Goal: Task Accomplishment & Management: Manage account settings

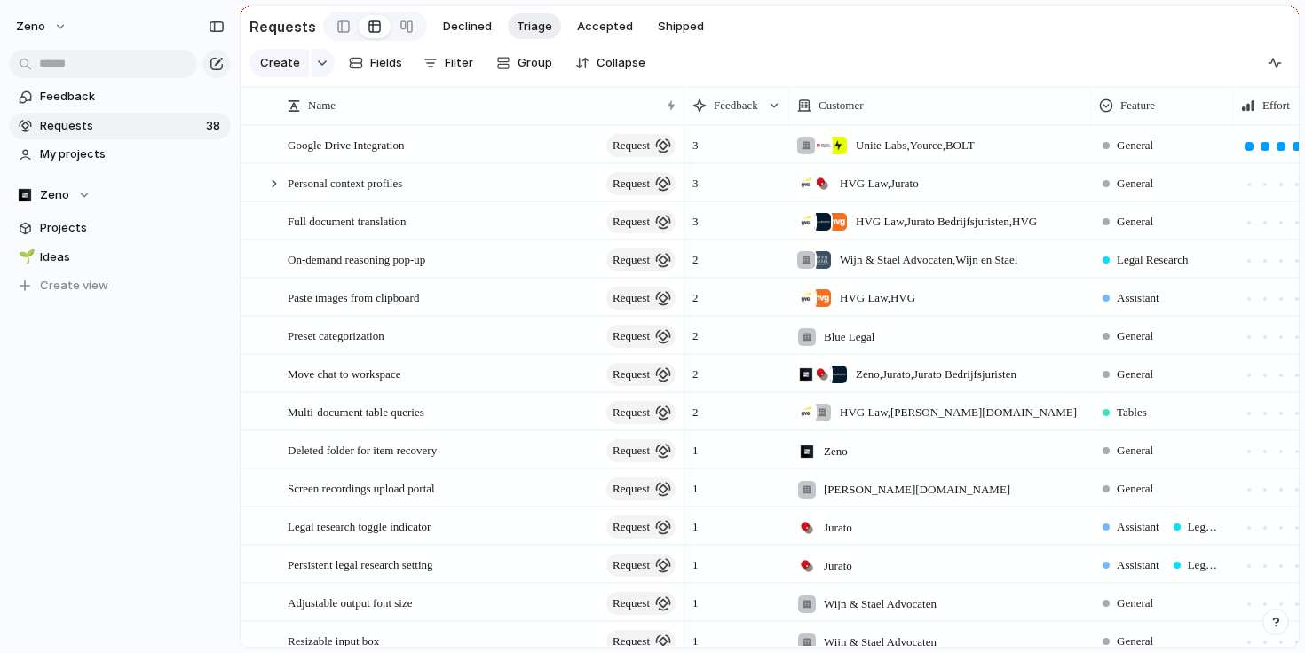
scroll to position [48, 0]
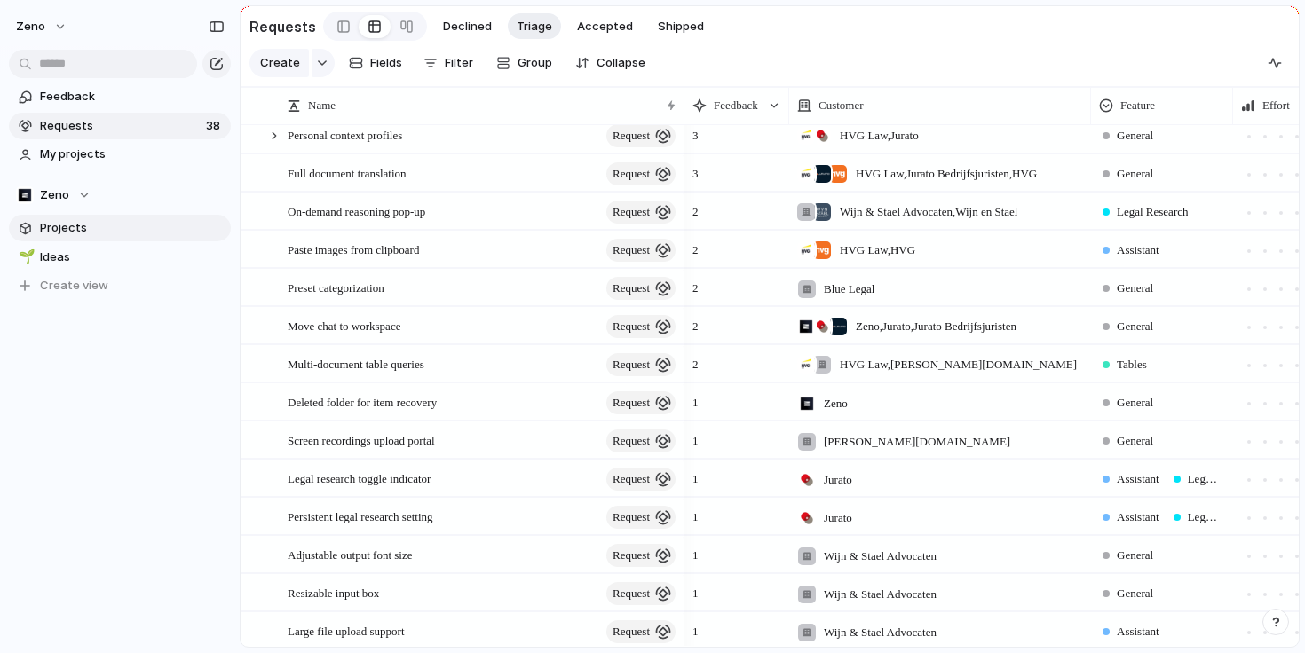
click at [95, 233] on span "Projects" at bounding box center [132, 228] width 185 height 18
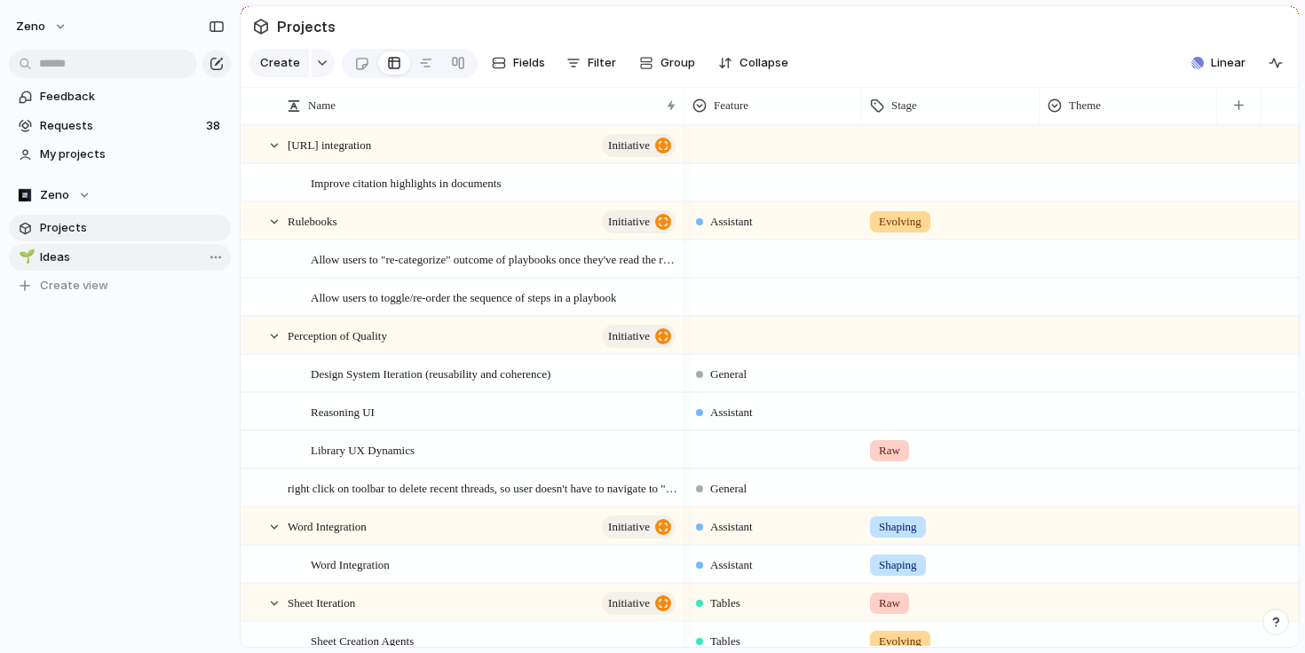
click at [96, 256] on span "Ideas" at bounding box center [132, 257] width 185 height 18
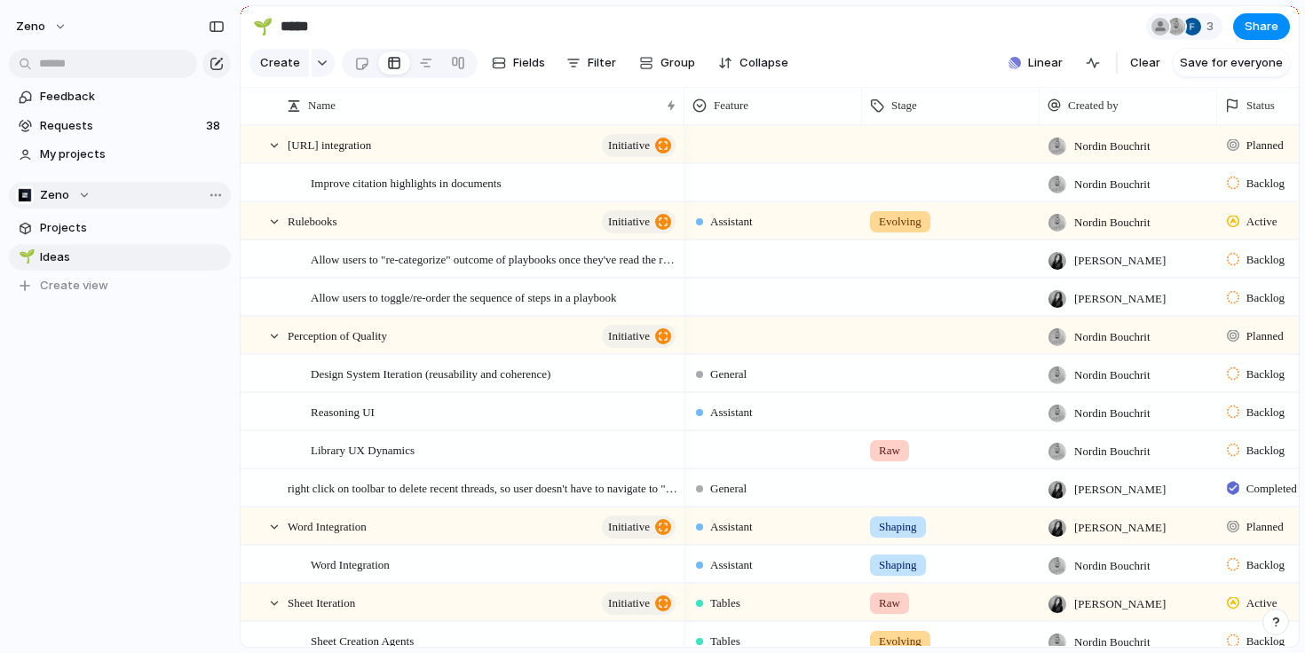
click at [76, 198] on div "Zeno" at bounding box center [53, 195] width 75 height 18
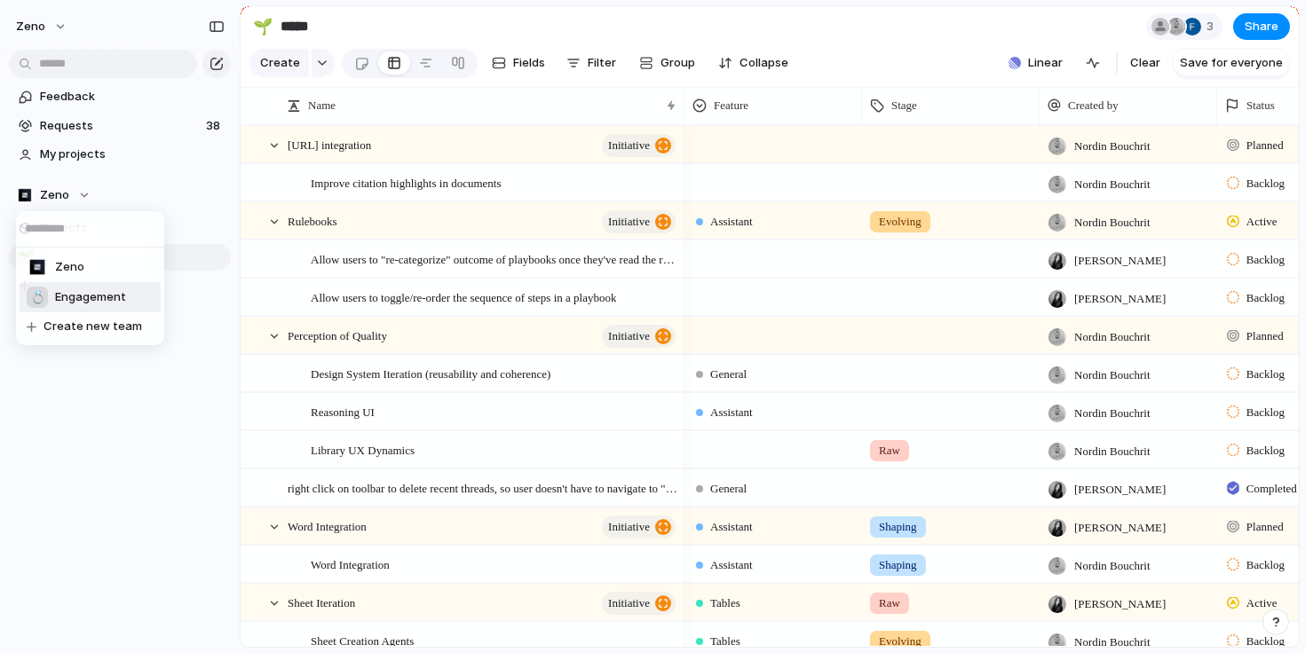
click at [83, 290] on span "Engagement" at bounding box center [90, 297] width 71 height 18
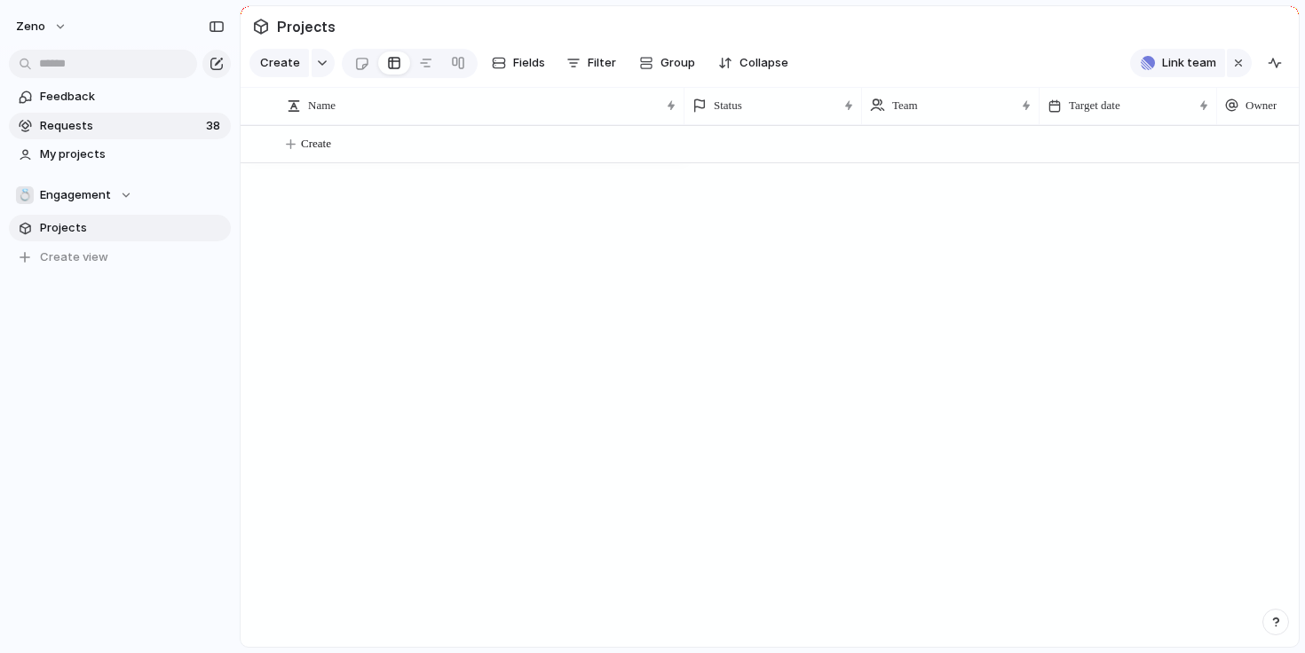
click at [170, 138] on link "Requests 38" at bounding box center [120, 126] width 222 height 27
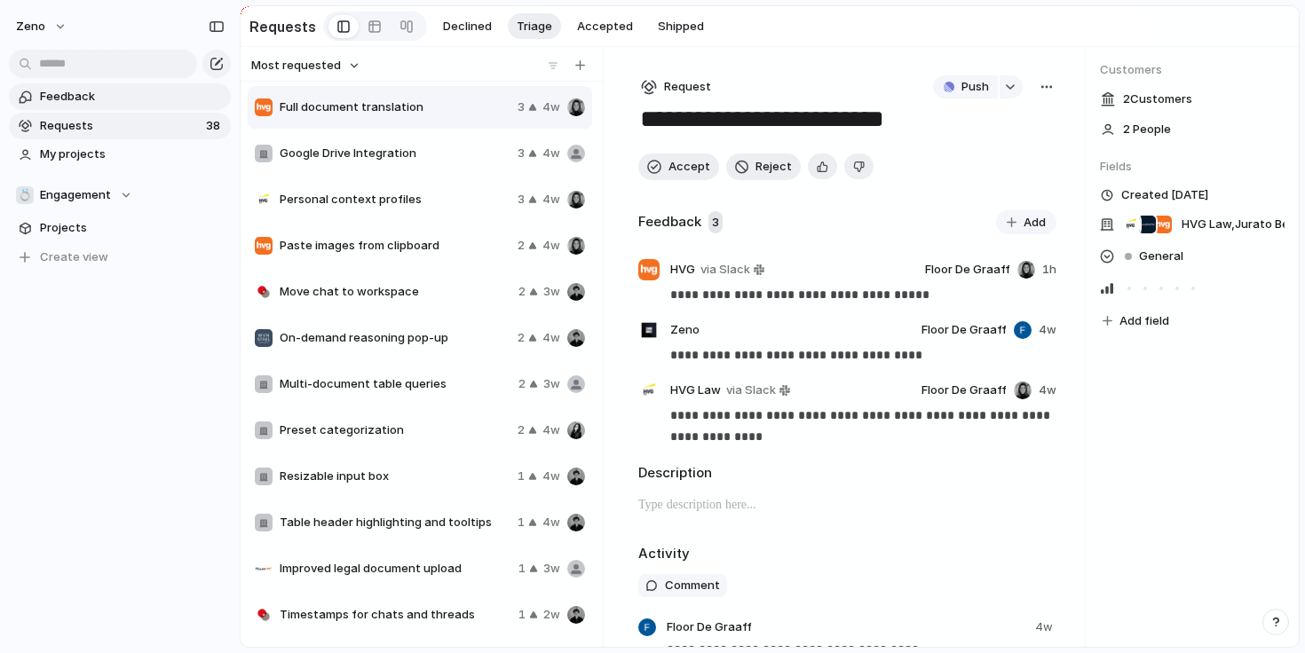
click at [156, 99] on span "Feedback" at bounding box center [132, 97] width 185 height 18
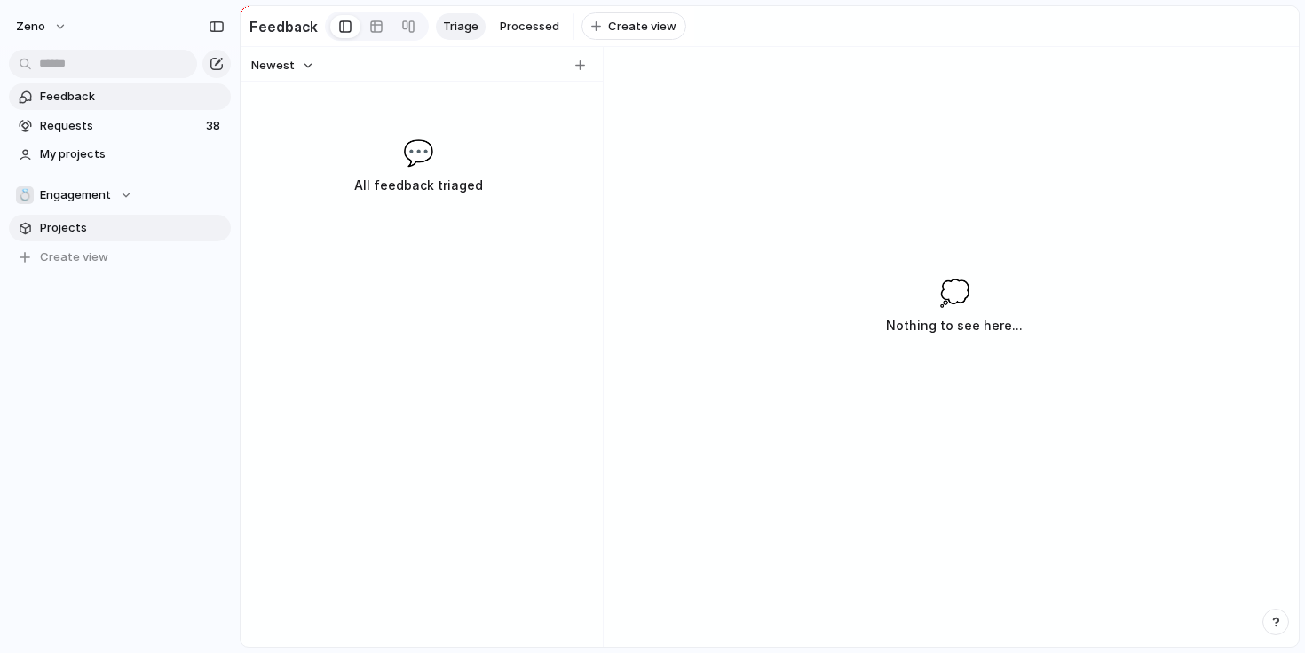
click at [153, 237] on link "Projects" at bounding box center [120, 228] width 222 height 27
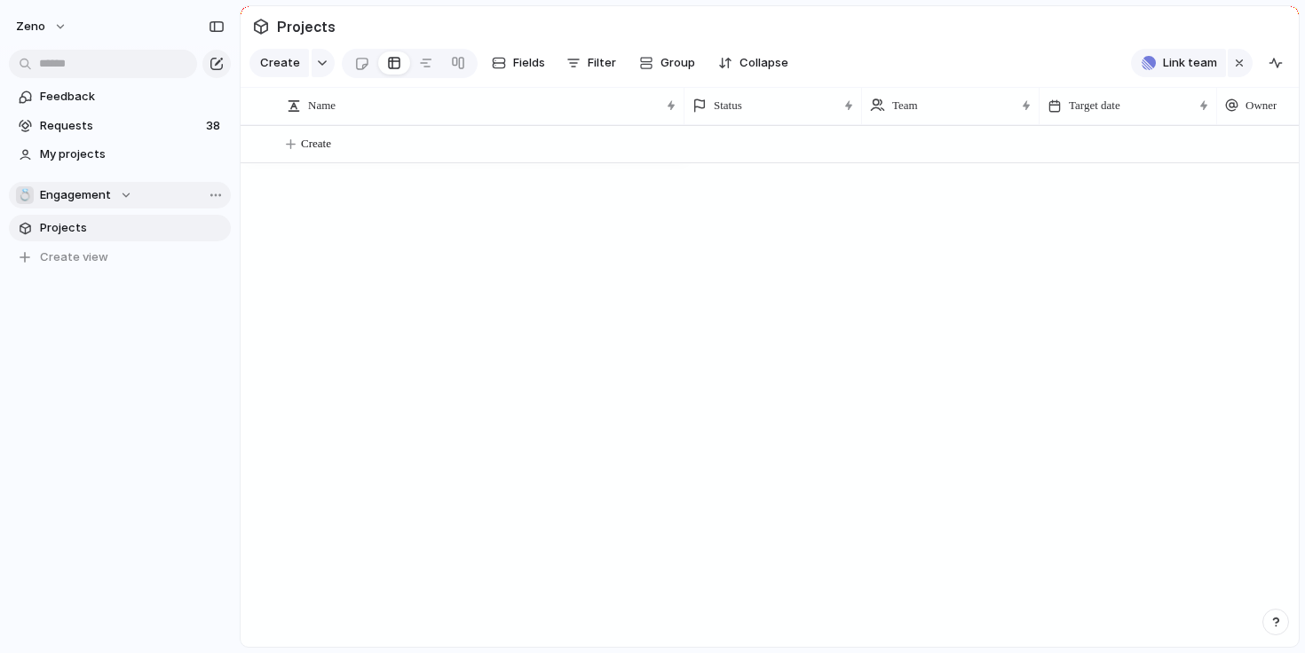
click at [91, 192] on span "Engagement" at bounding box center [75, 195] width 71 height 18
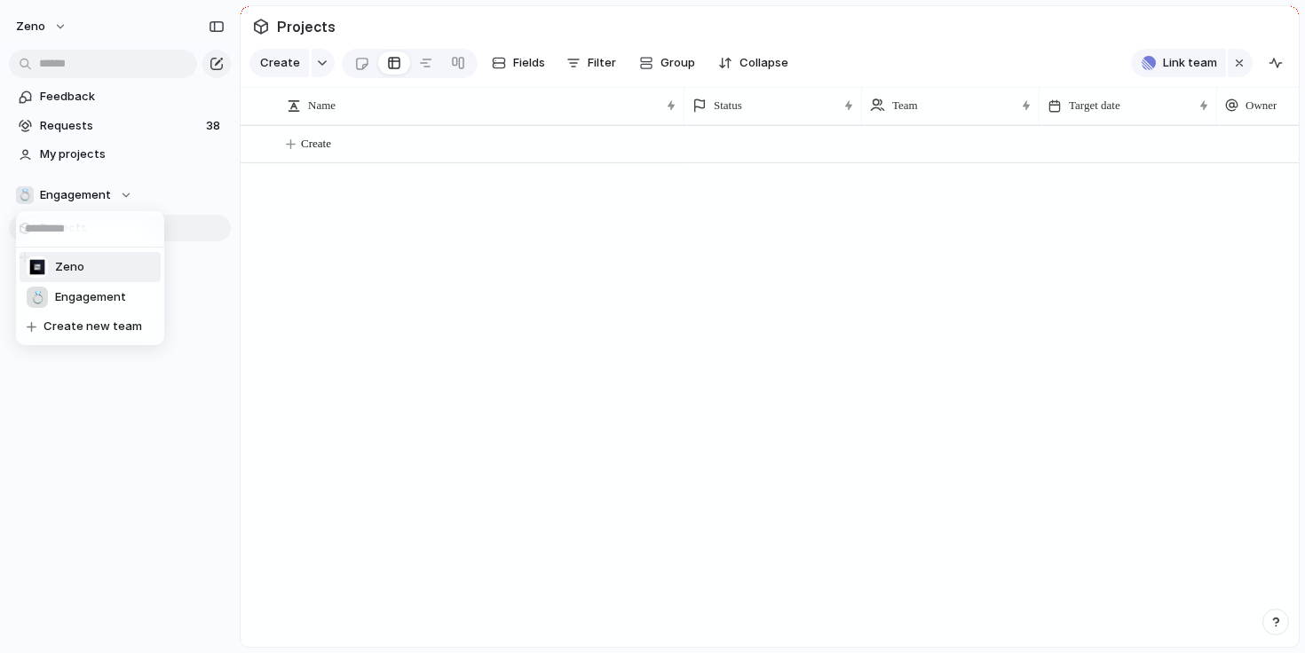
click at [398, 169] on div "Zeno 💍 Engagement Create new team" at bounding box center [652, 326] width 1305 height 653
click at [90, 127] on span "Requests" at bounding box center [120, 126] width 161 height 18
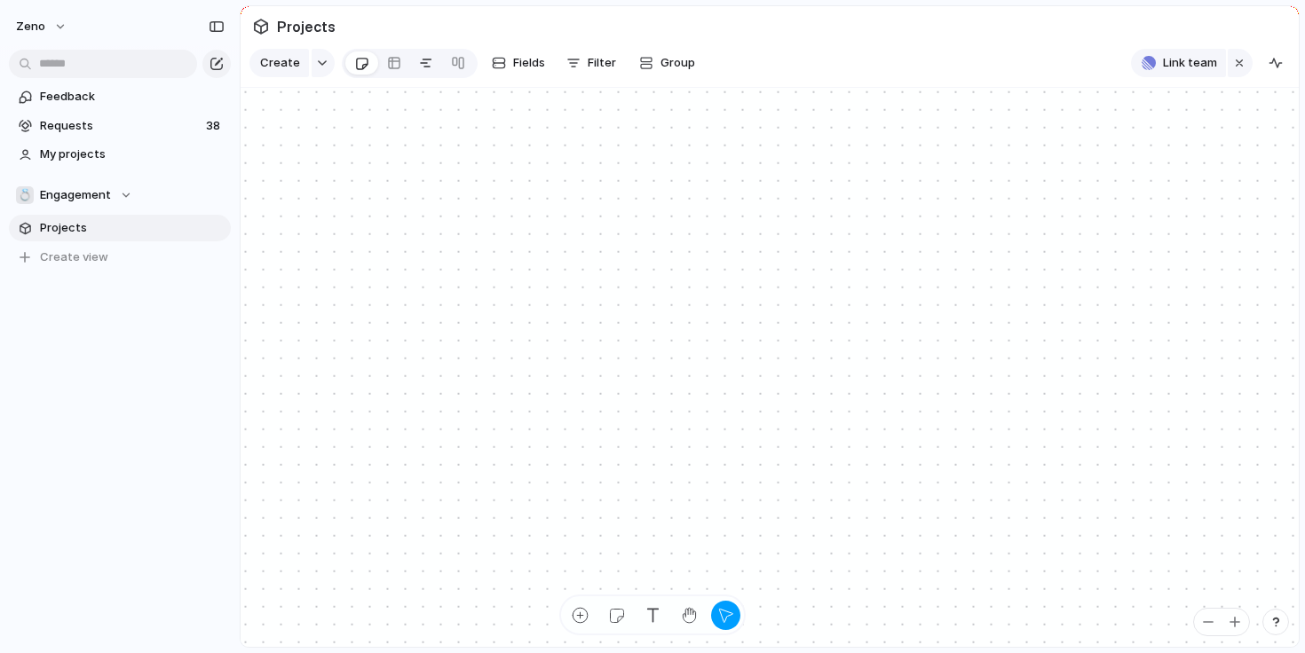
click at [424, 66] on div at bounding box center [426, 63] width 14 height 28
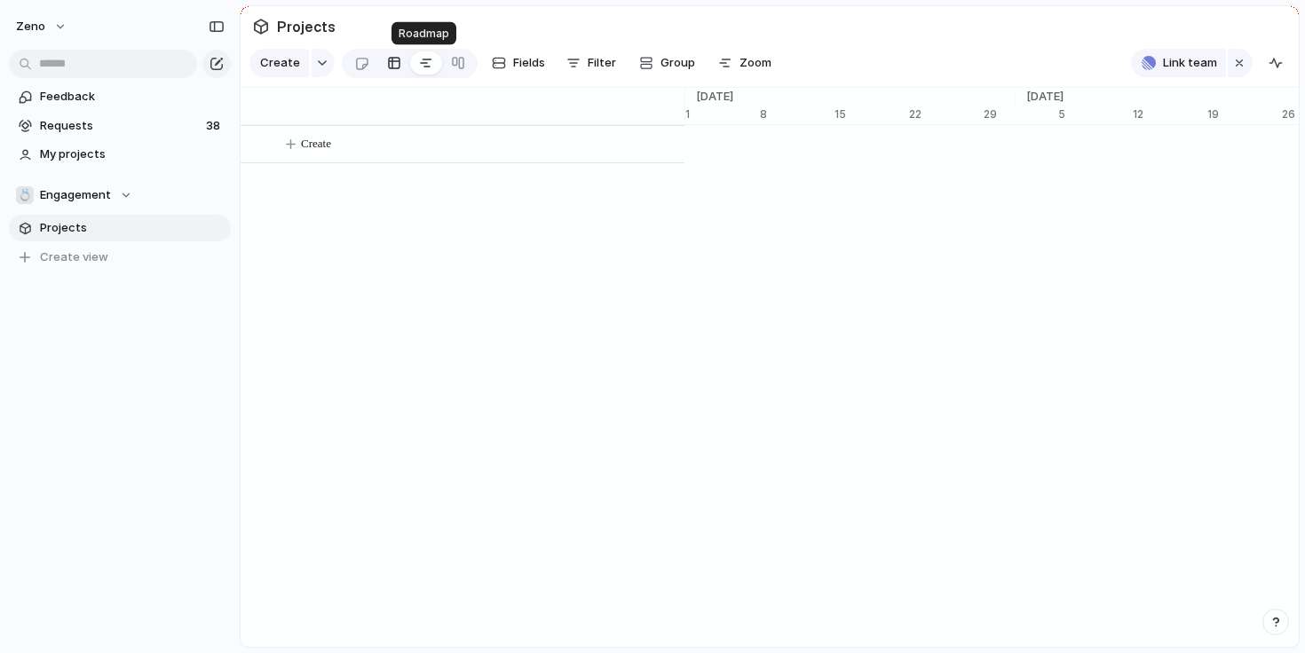
scroll to position [0, 11600]
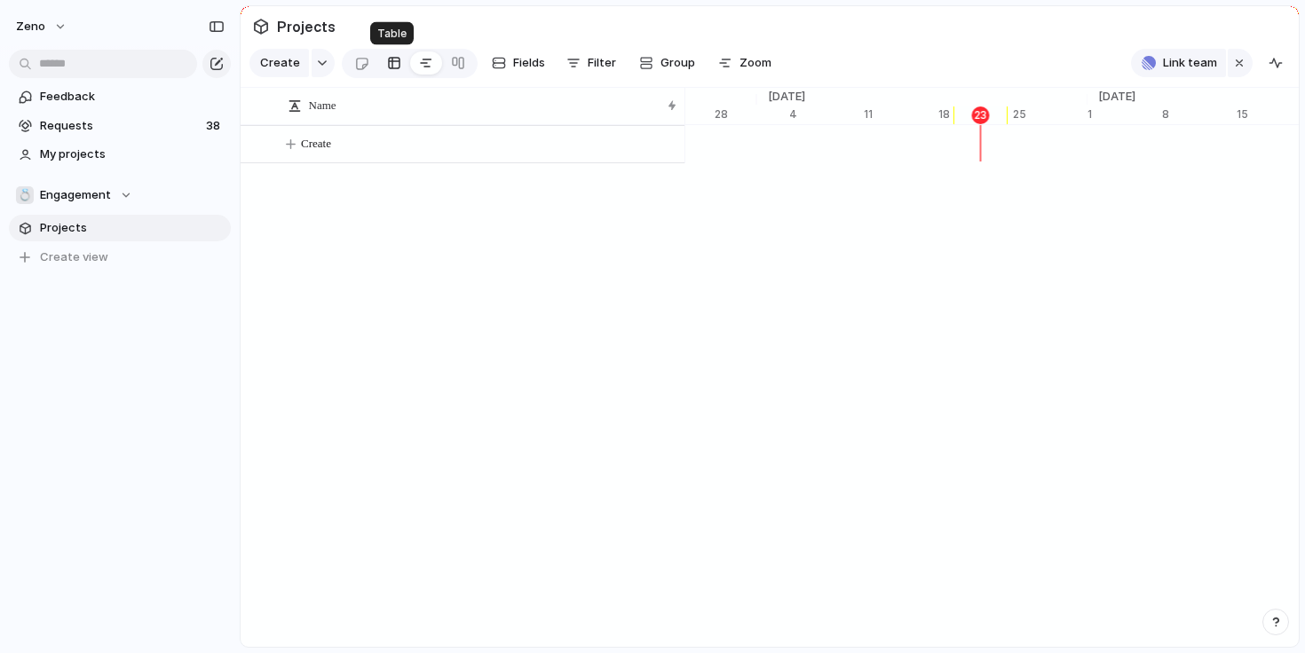
click at [380, 67] on link at bounding box center [394, 63] width 32 height 28
click at [421, 69] on div at bounding box center [426, 63] width 14 height 28
click at [410, 70] on div at bounding box center [426, 63] width 32 height 28
click at [387, 68] on div at bounding box center [394, 63] width 14 height 28
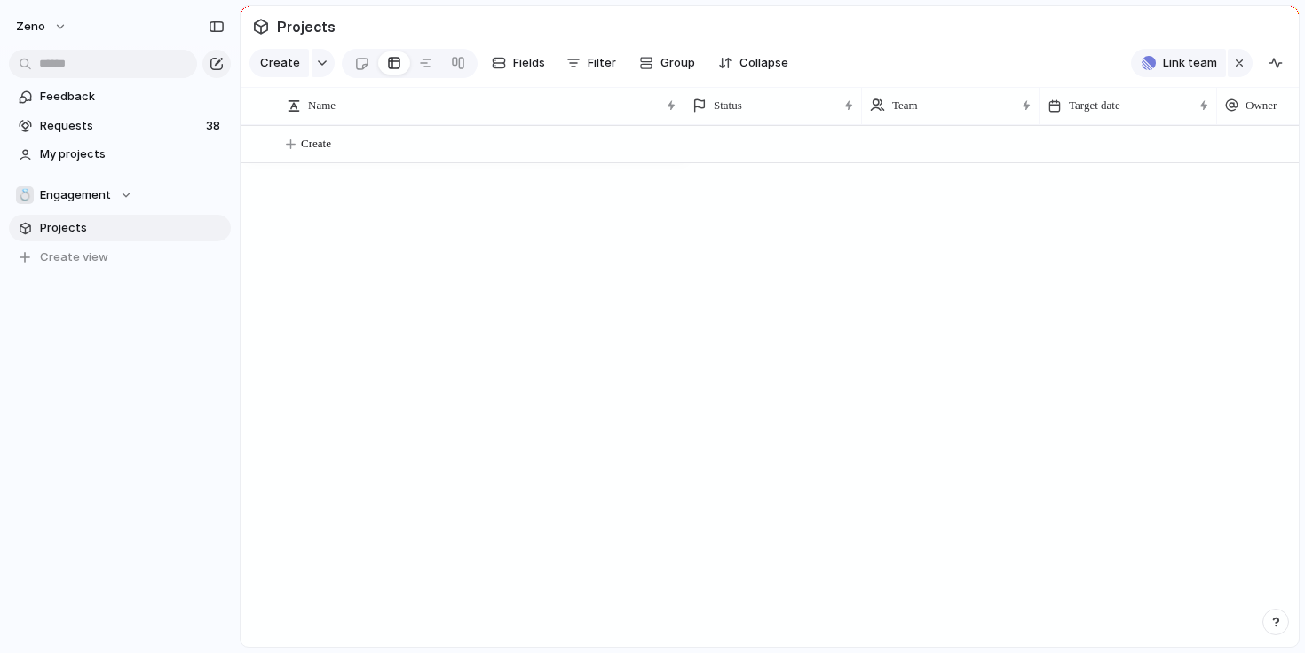
drag, startPoint x: 329, startPoint y: 189, endPoint x: 433, endPoint y: 459, distance: 289.1
click at [433, 460] on div "Create" at bounding box center [770, 386] width 1058 height 522
click at [92, 197] on span "Engagement" at bounding box center [75, 195] width 71 height 18
click at [107, 267] on li "Zeno" at bounding box center [90, 267] width 141 height 30
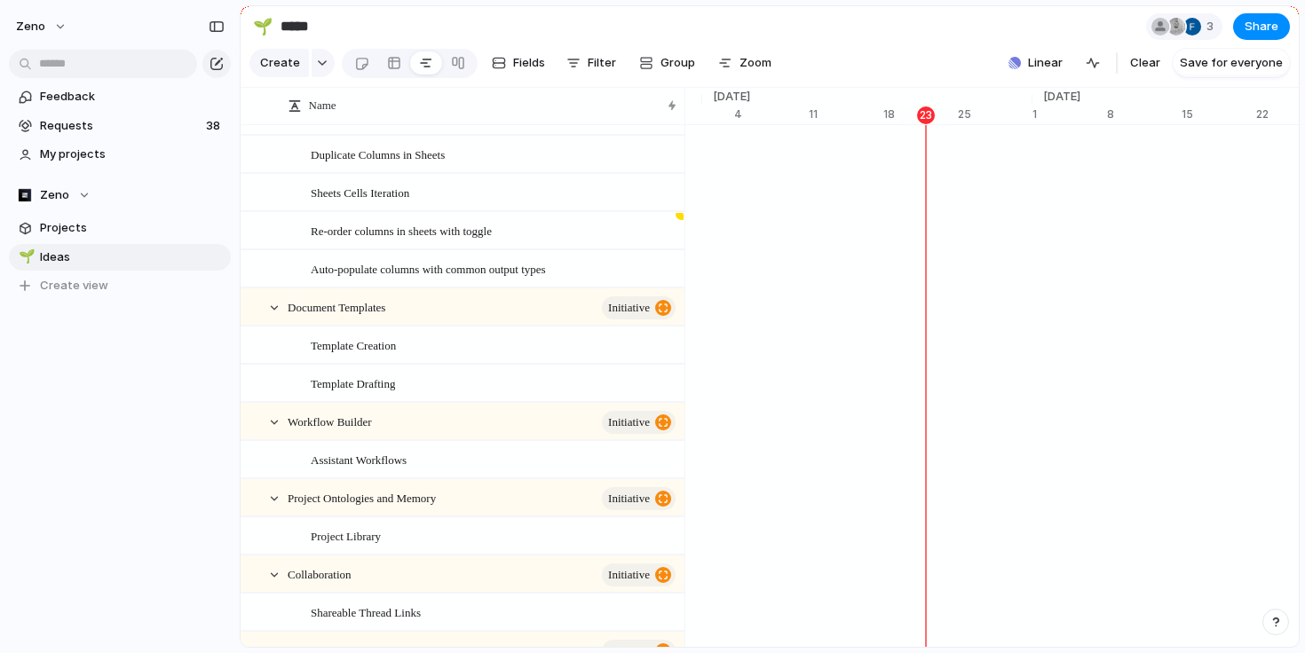
scroll to position [485, 0]
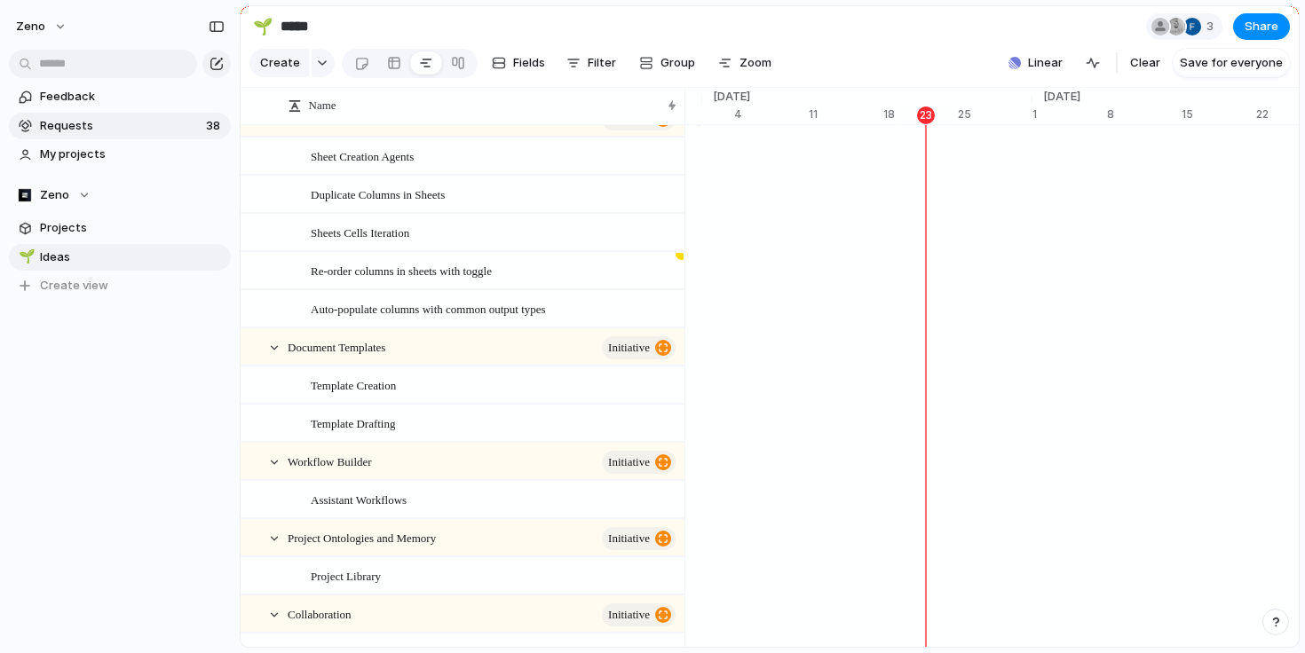
click at [85, 123] on span "Requests" at bounding box center [120, 126] width 161 height 18
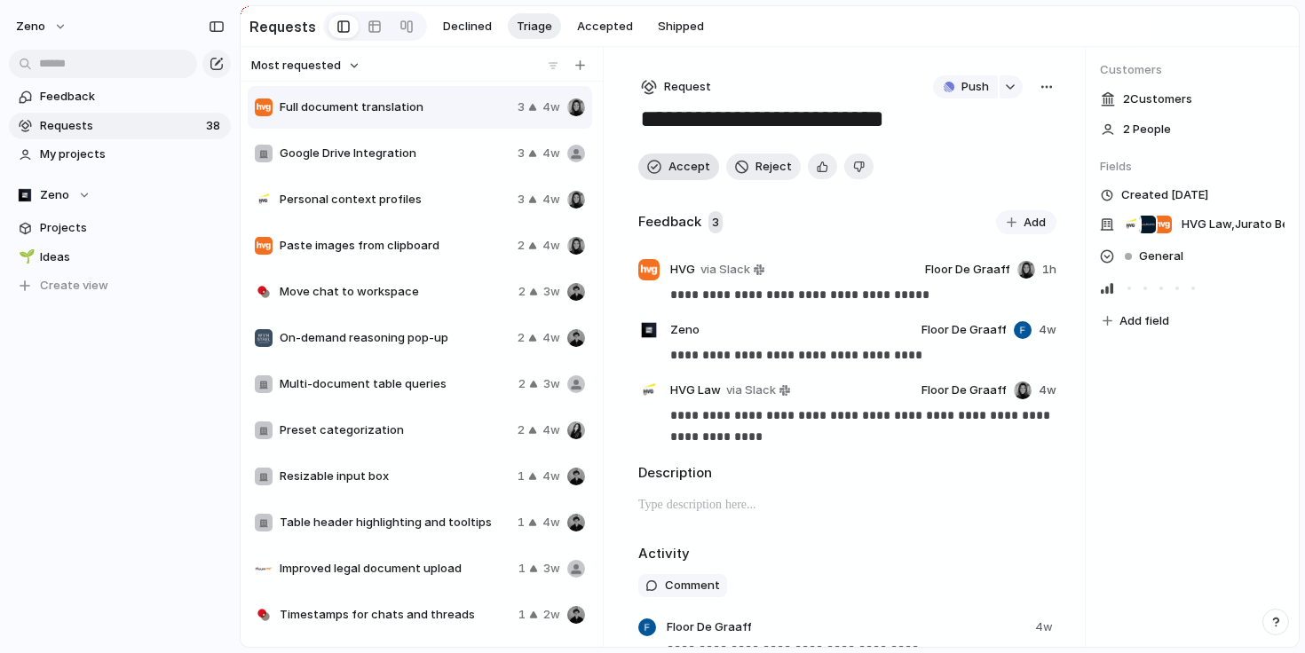
click at [686, 170] on span "Accept" at bounding box center [689, 167] width 42 height 18
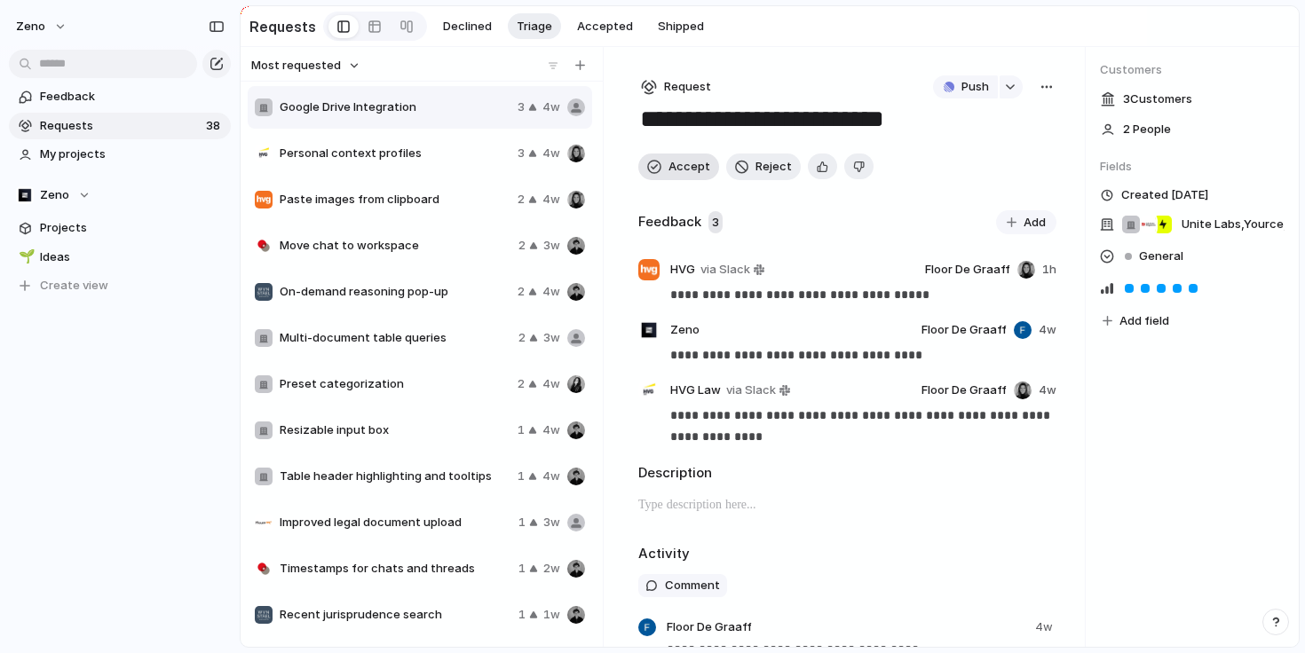
type textarea "**********"
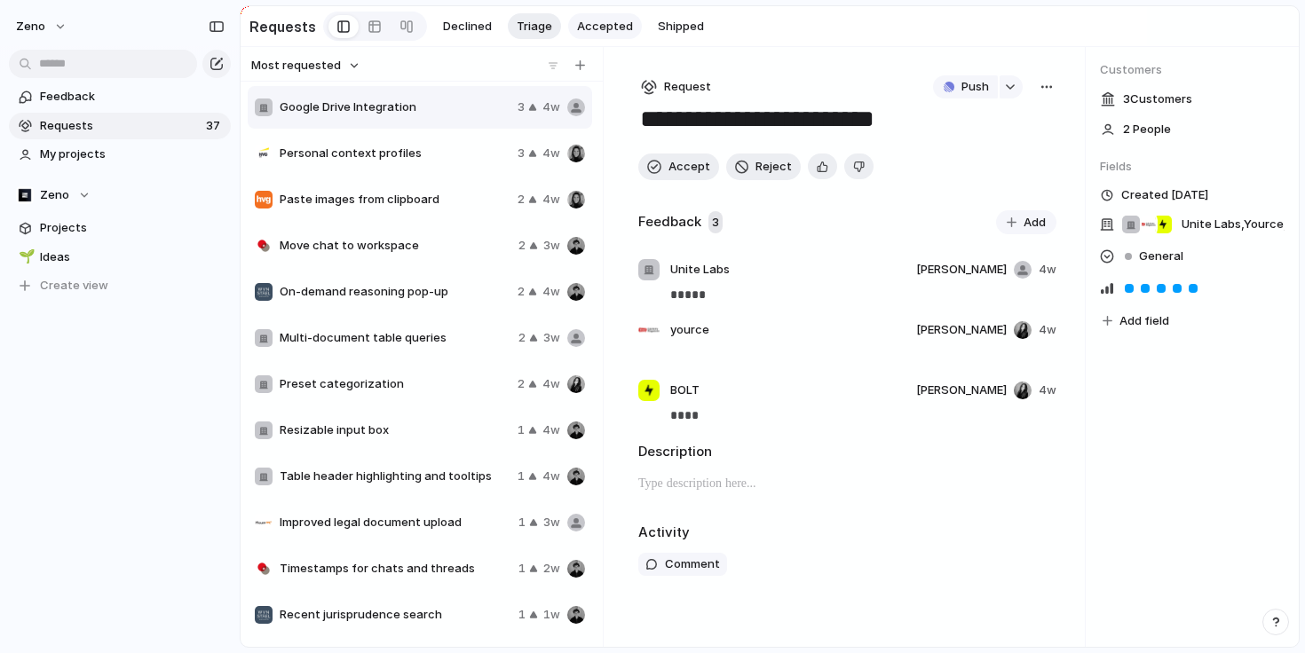
click at [614, 28] on span "Accepted" at bounding box center [605, 27] width 56 height 18
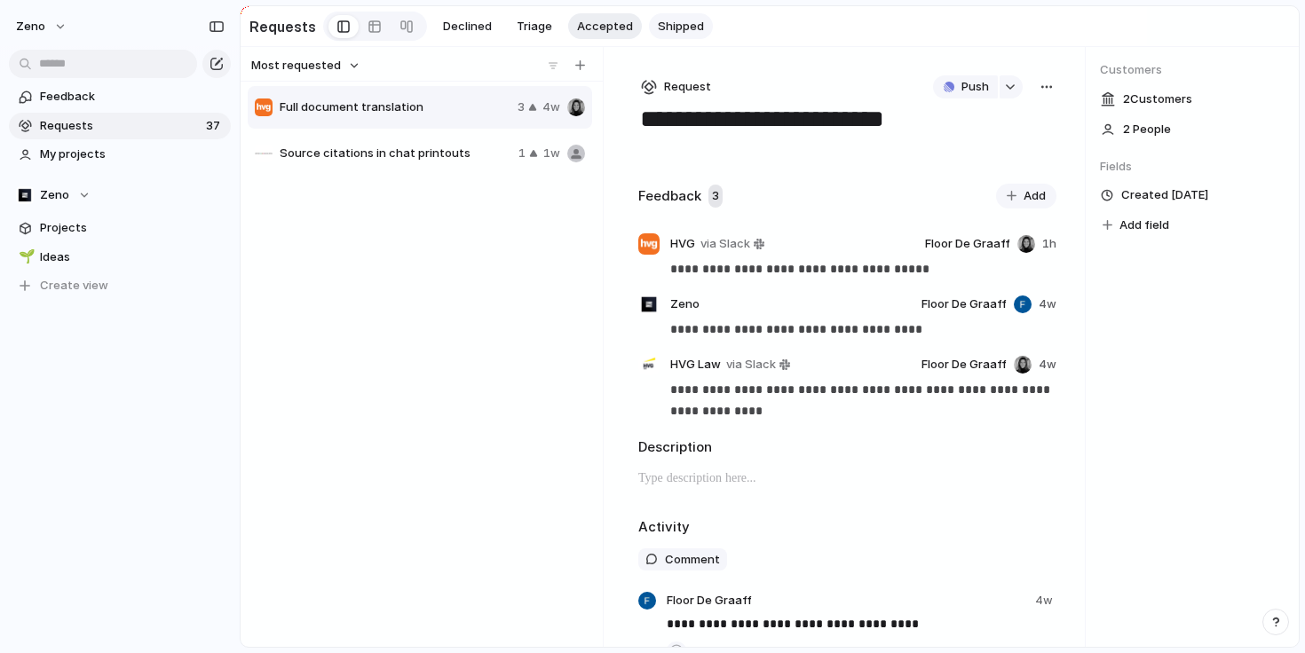
click at [682, 33] on span "Shipped" at bounding box center [681, 27] width 46 height 18
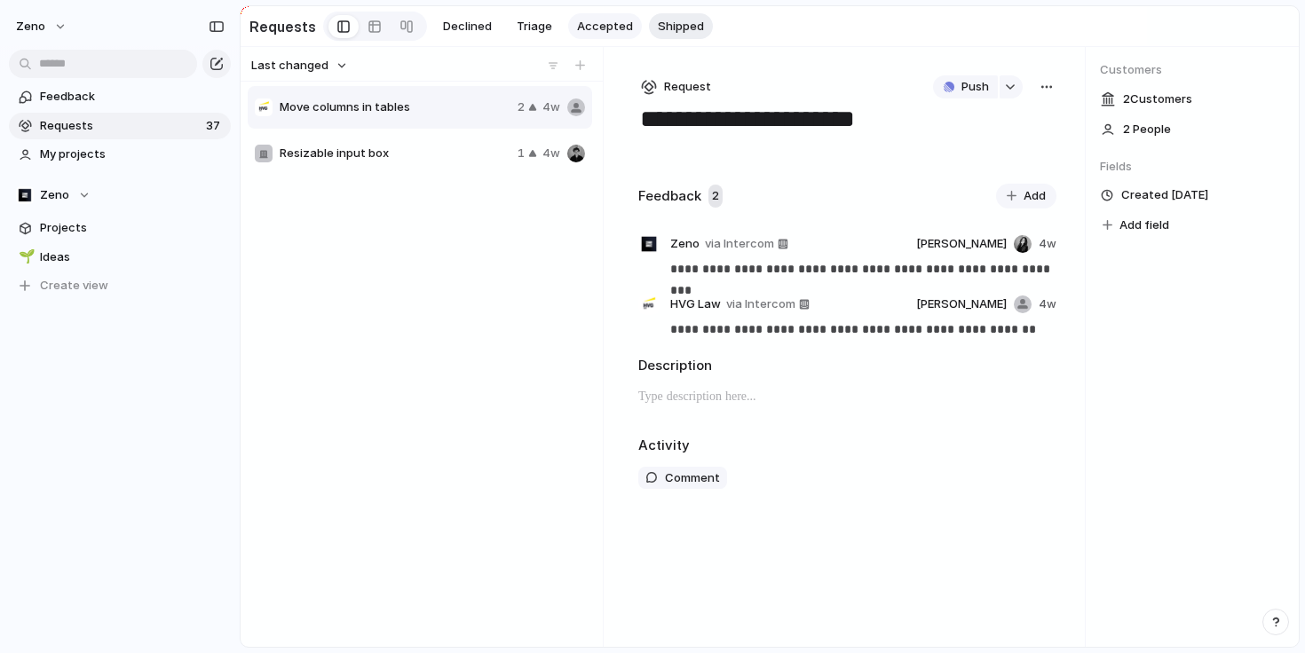
click at [594, 33] on span "Accepted" at bounding box center [605, 27] width 56 height 18
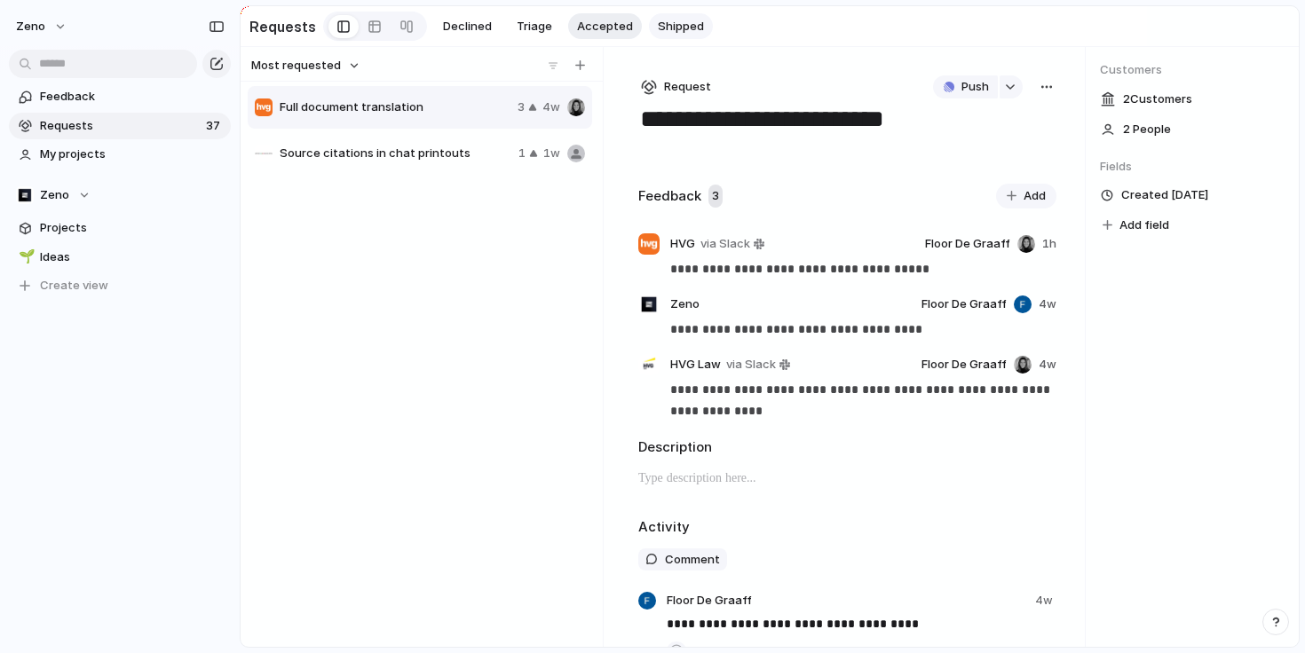
click at [668, 28] on span "Shipped" at bounding box center [681, 27] width 46 height 18
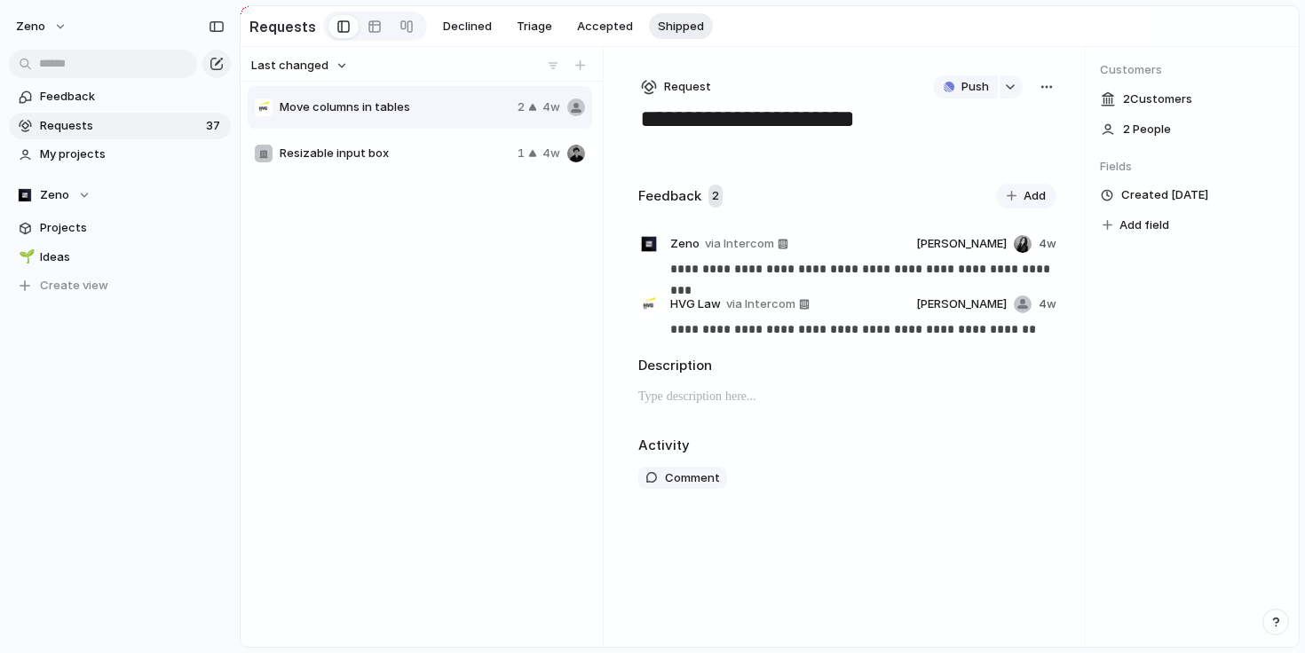
click at [466, 158] on span "Resizable input box" at bounding box center [395, 154] width 231 height 18
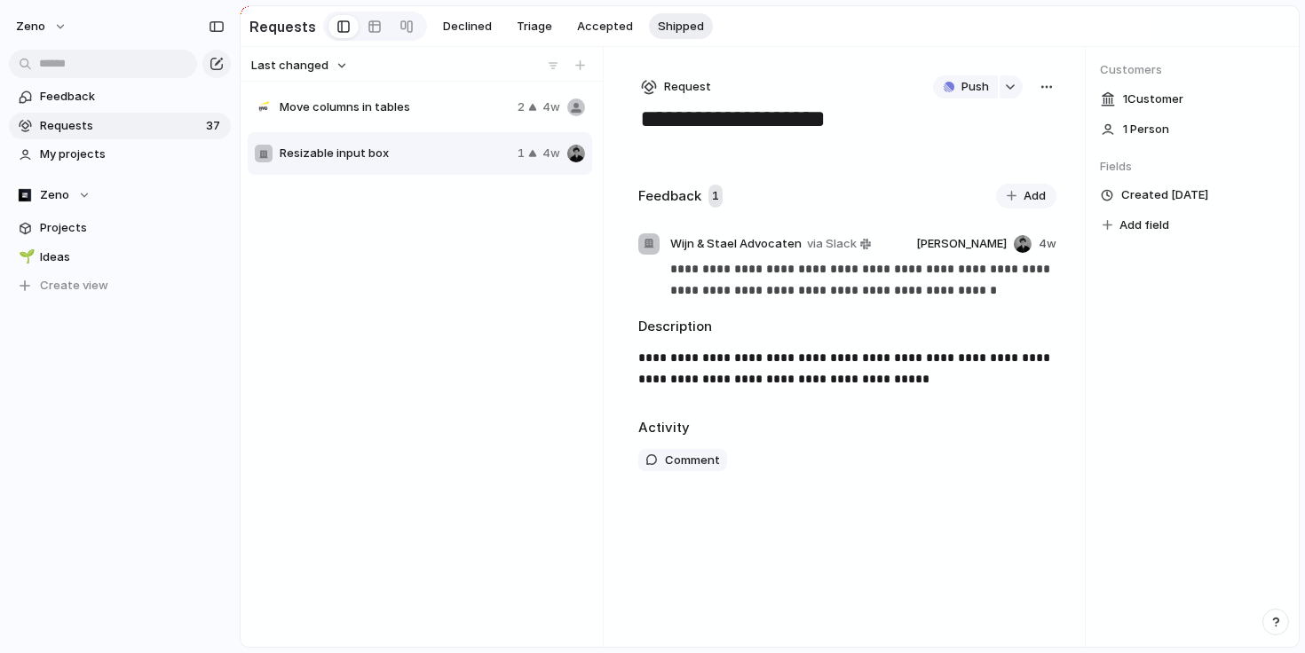
click at [439, 111] on span "Move columns in tables" at bounding box center [395, 108] width 231 height 18
type textarea "**********"
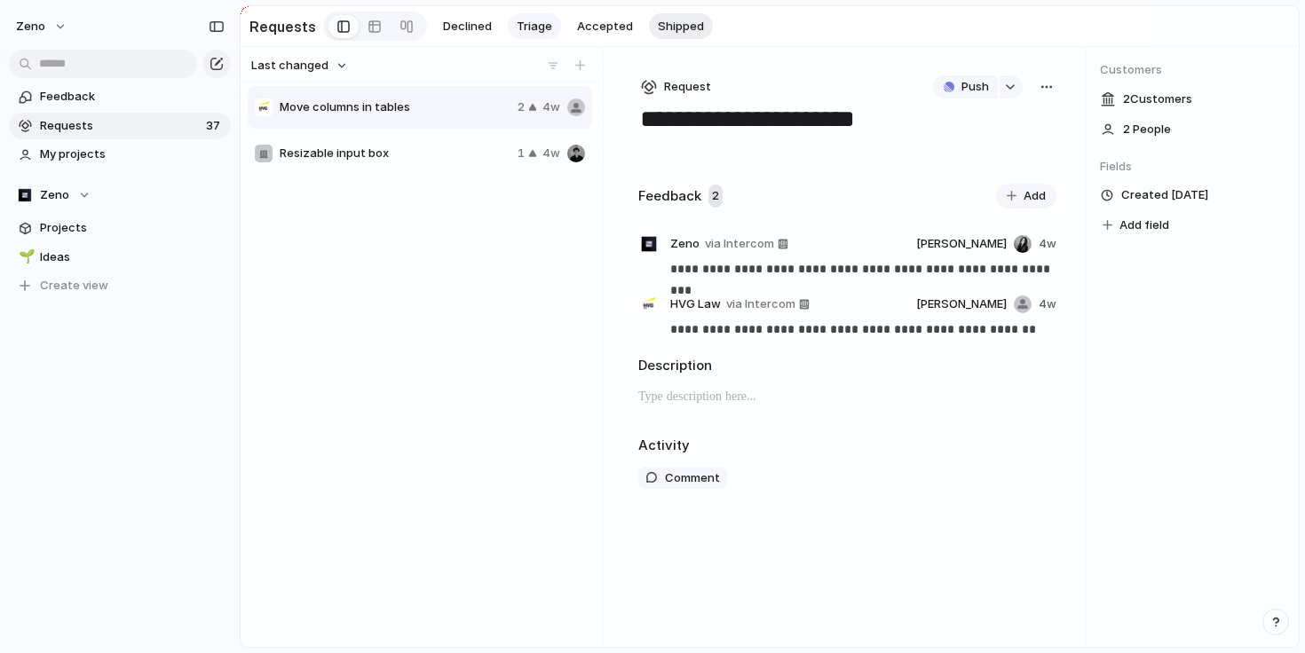
click at [532, 30] on span "Triage" at bounding box center [534, 27] width 35 height 18
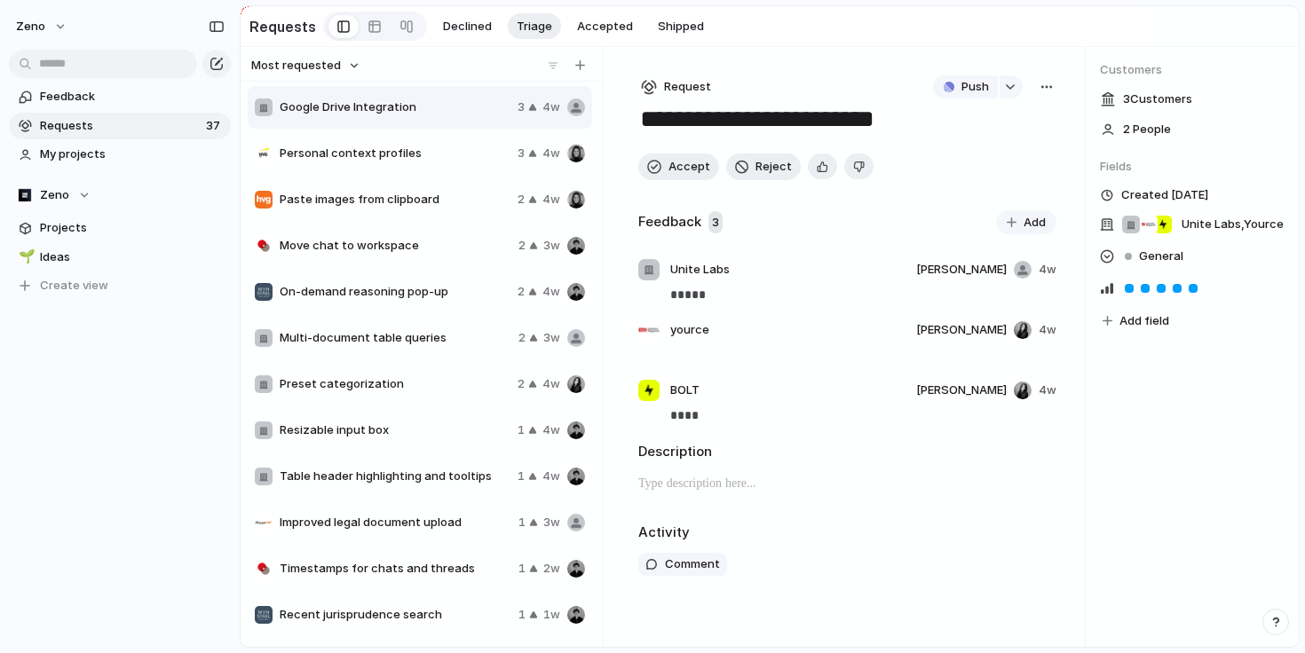
click at [478, 149] on span "Personal context profiles" at bounding box center [395, 154] width 231 height 18
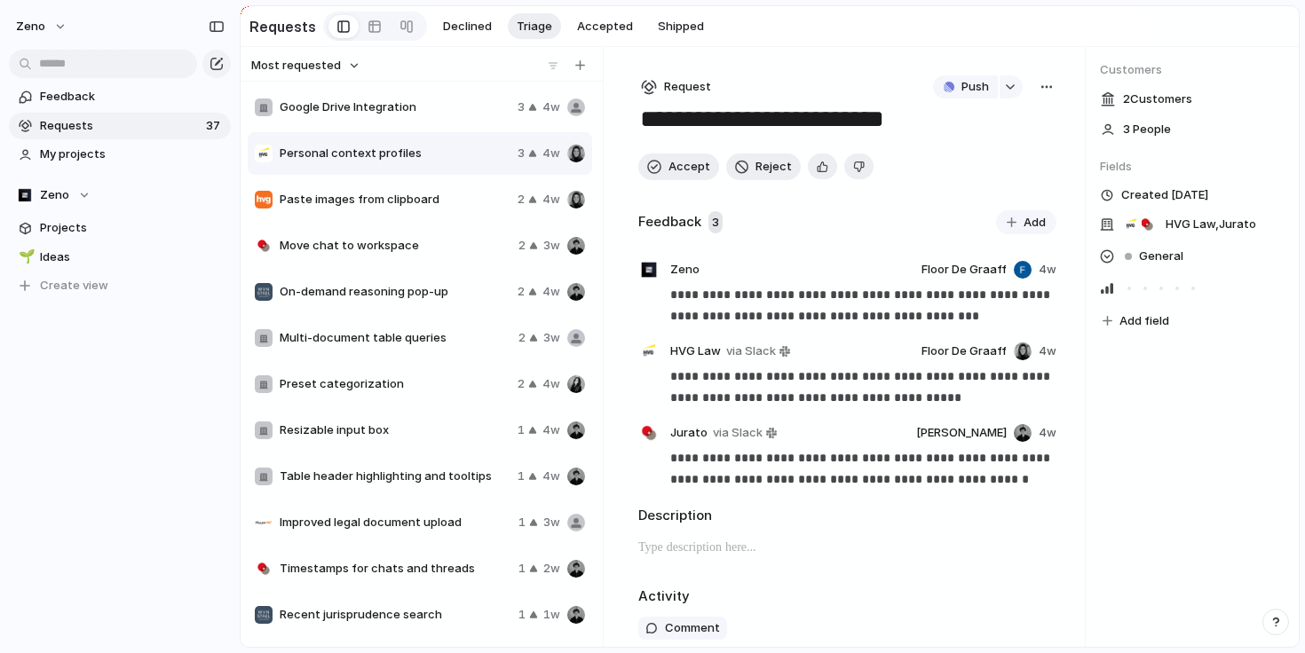
click at [477, 197] on span "Paste images from clipboard" at bounding box center [395, 200] width 231 height 18
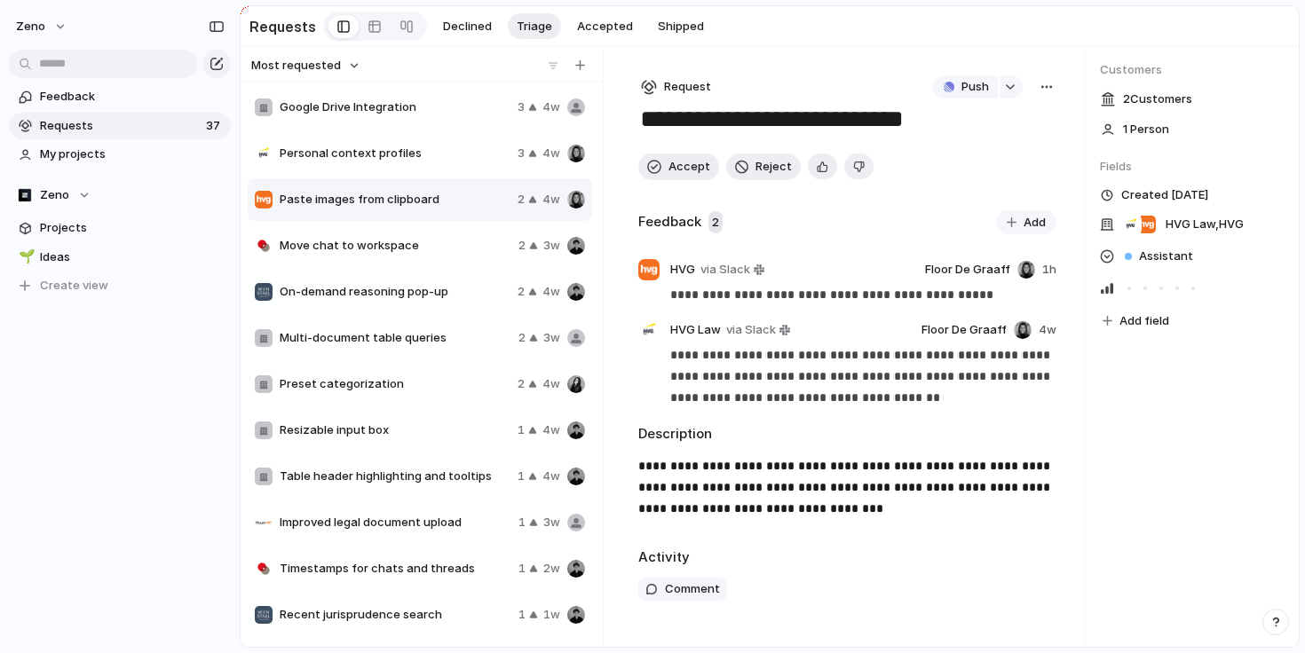
scroll to position [74, 0]
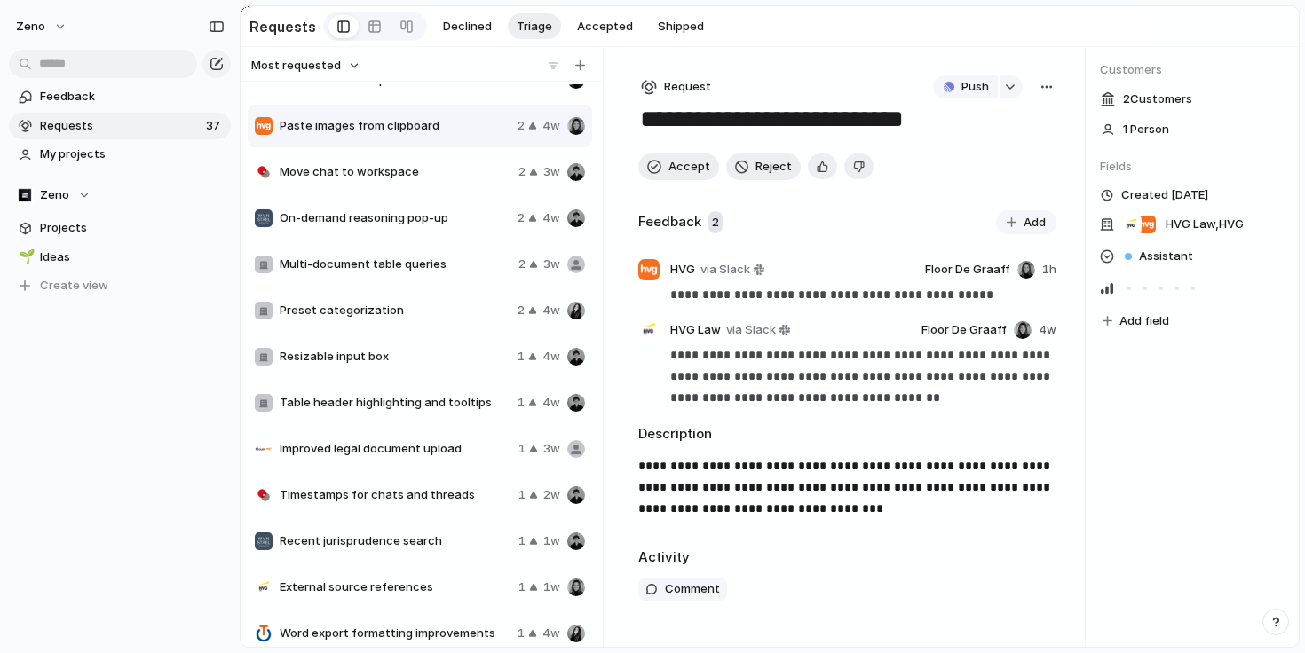
click at [455, 179] on span "Move chat to workspace" at bounding box center [396, 172] width 232 height 18
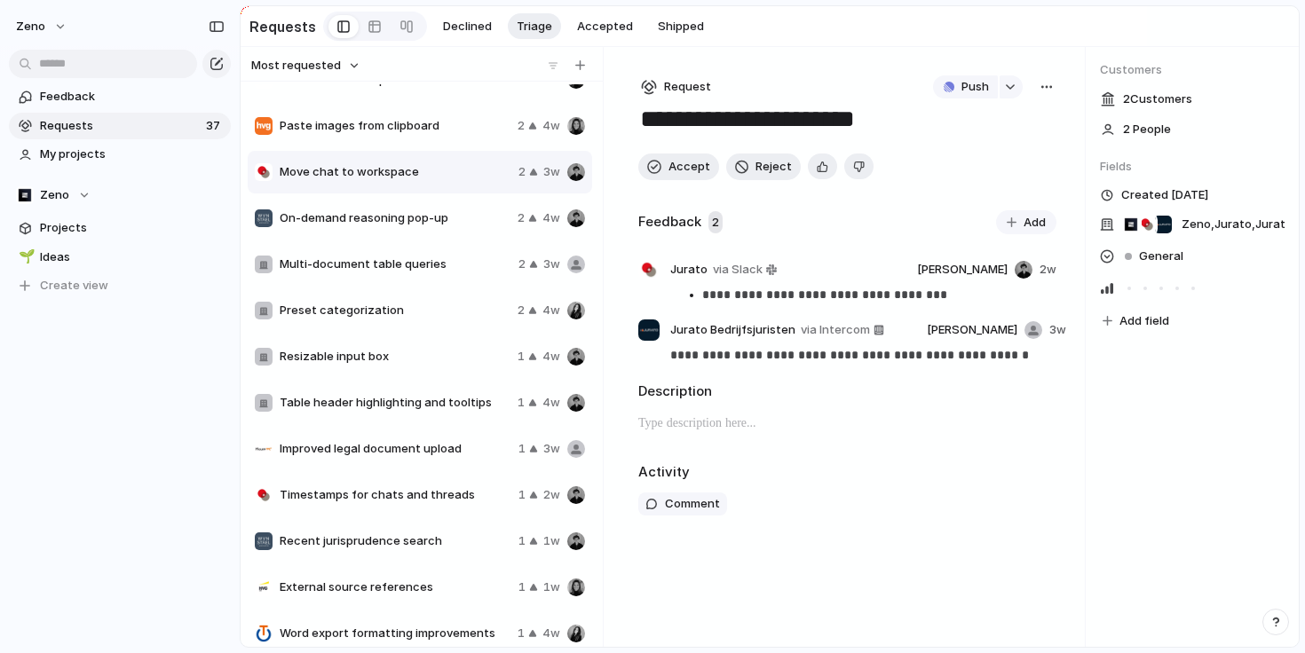
click at [437, 139] on div "Paste images from clipboard 2 4w" at bounding box center [420, 126] width 344 height 43
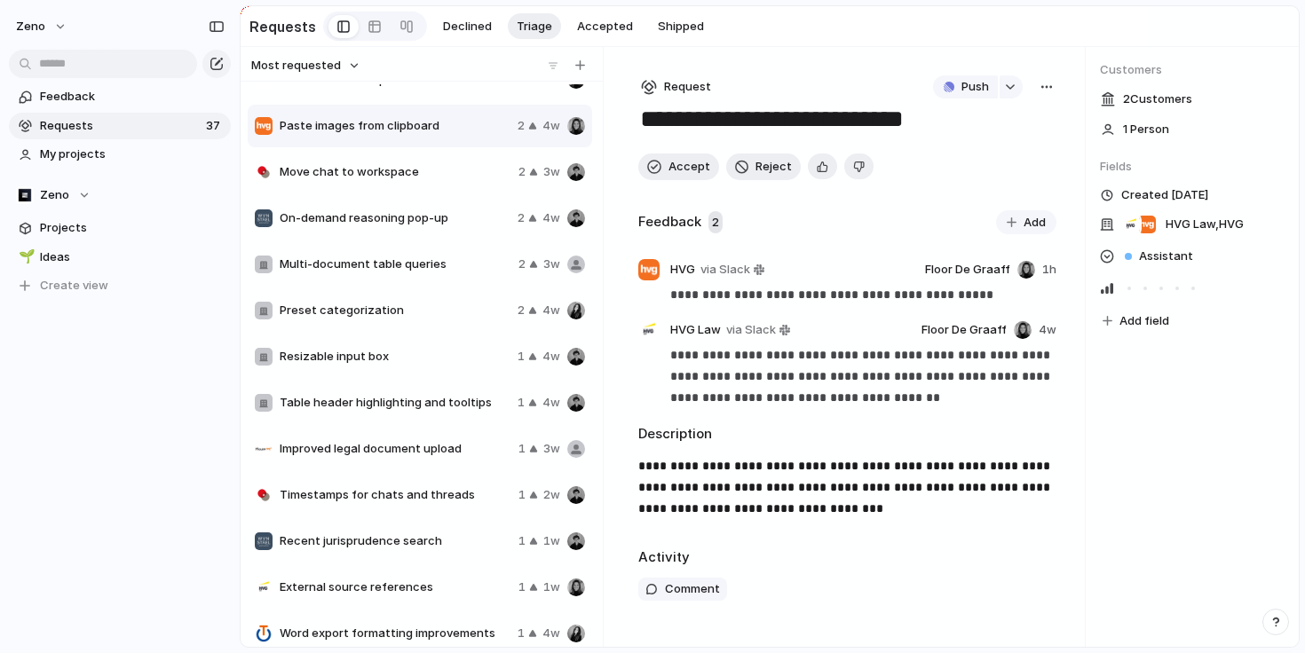
click at [442, 181] on div "Move chat to workspace 2 3w" at bounding box center [420, 172] width 344 height 43
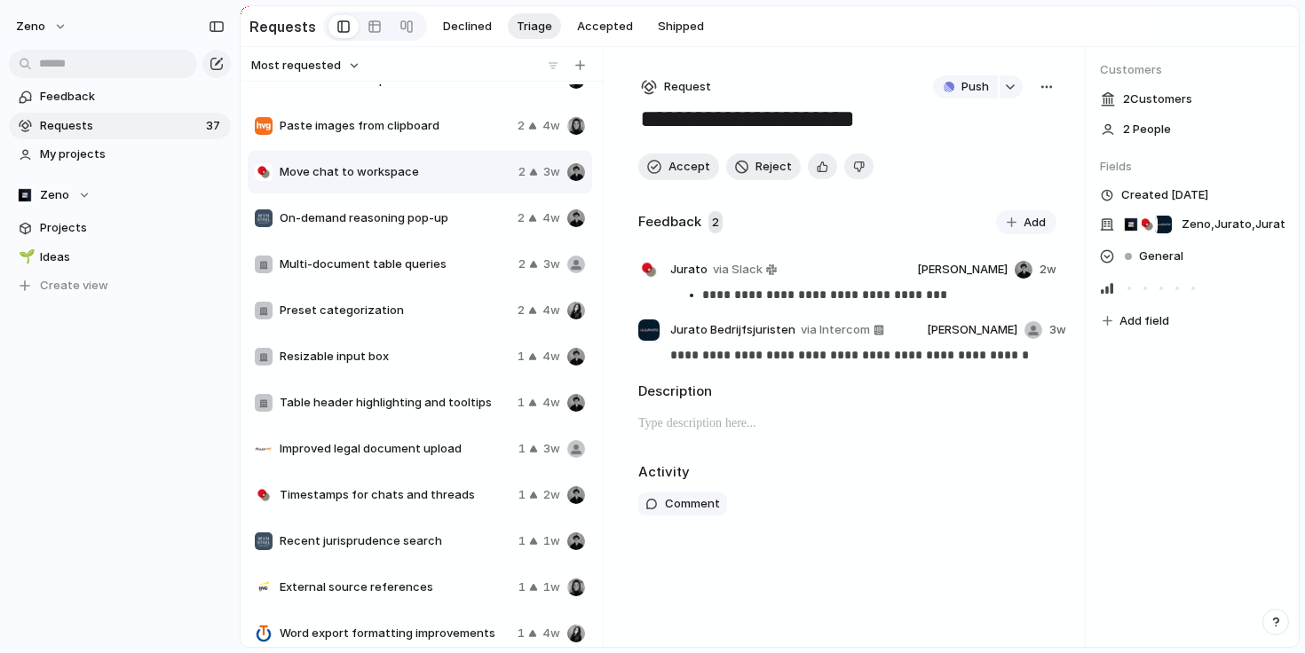
click at [446, 222] on span "On-demand reasoning pop-up" at bounding box center [395, 218] width 231 height 18
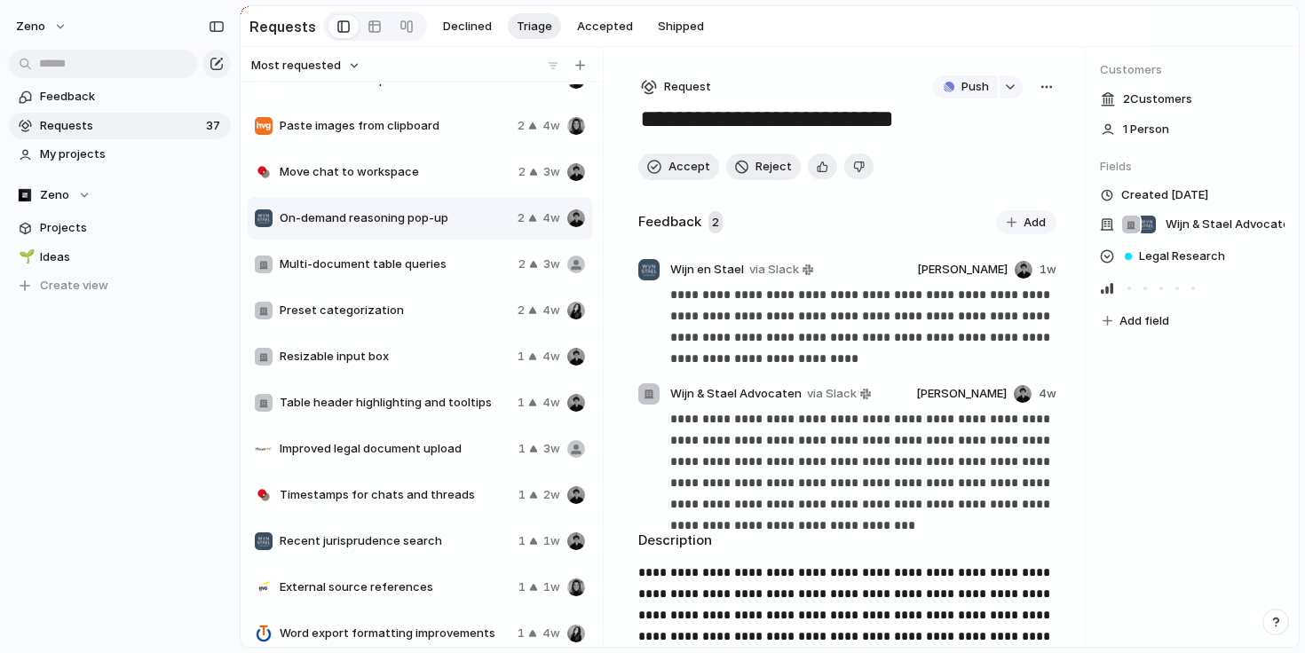
click at [445, 262] on span "Multi-document table queries" at bounding box center [396, 265] width 232 height 18
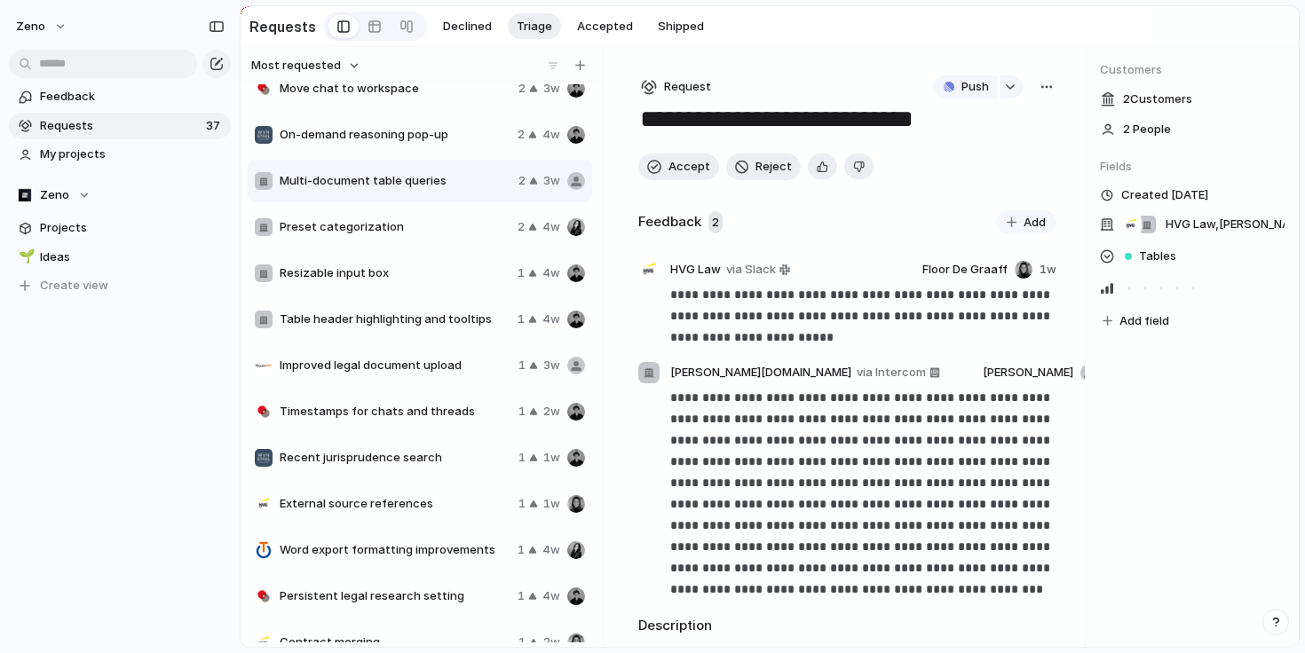
scroll to position [128, 0]
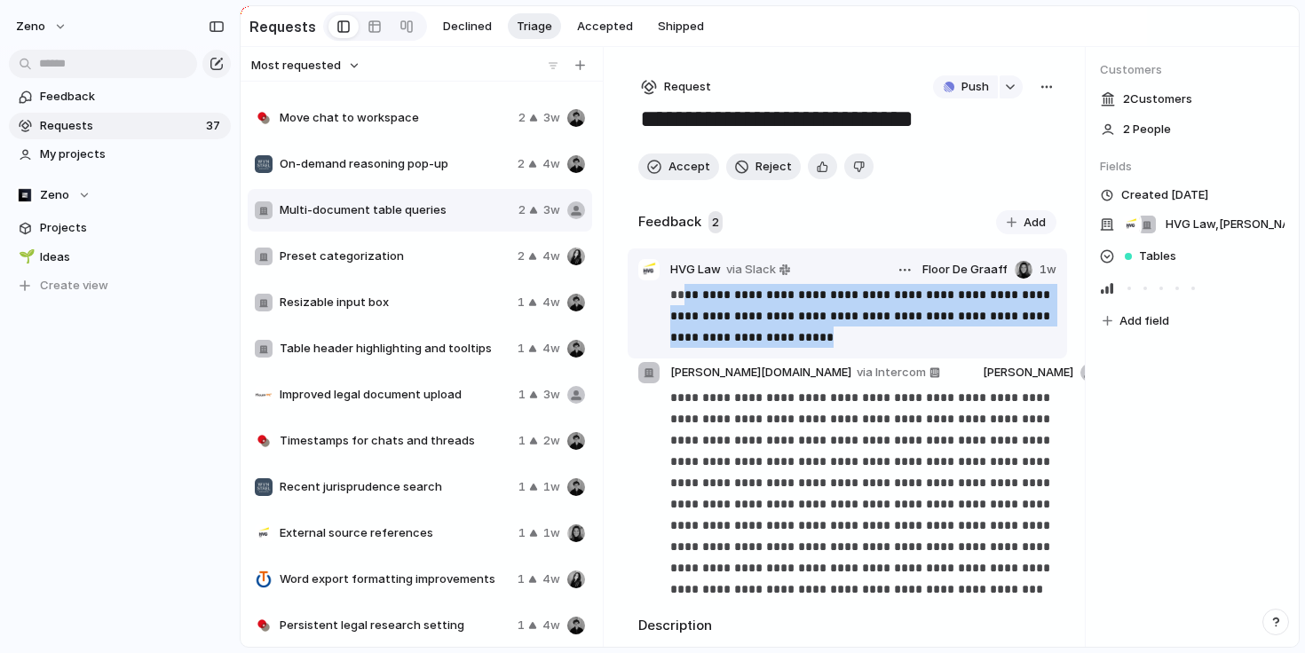
drag, startPoint x: 829, startPoint y: 336, endPoint x: 680, endPoint y: 292, distance: 155.6
click at [680, 292] on p "**********" at bounding box center [862, 316] width 385 height 64
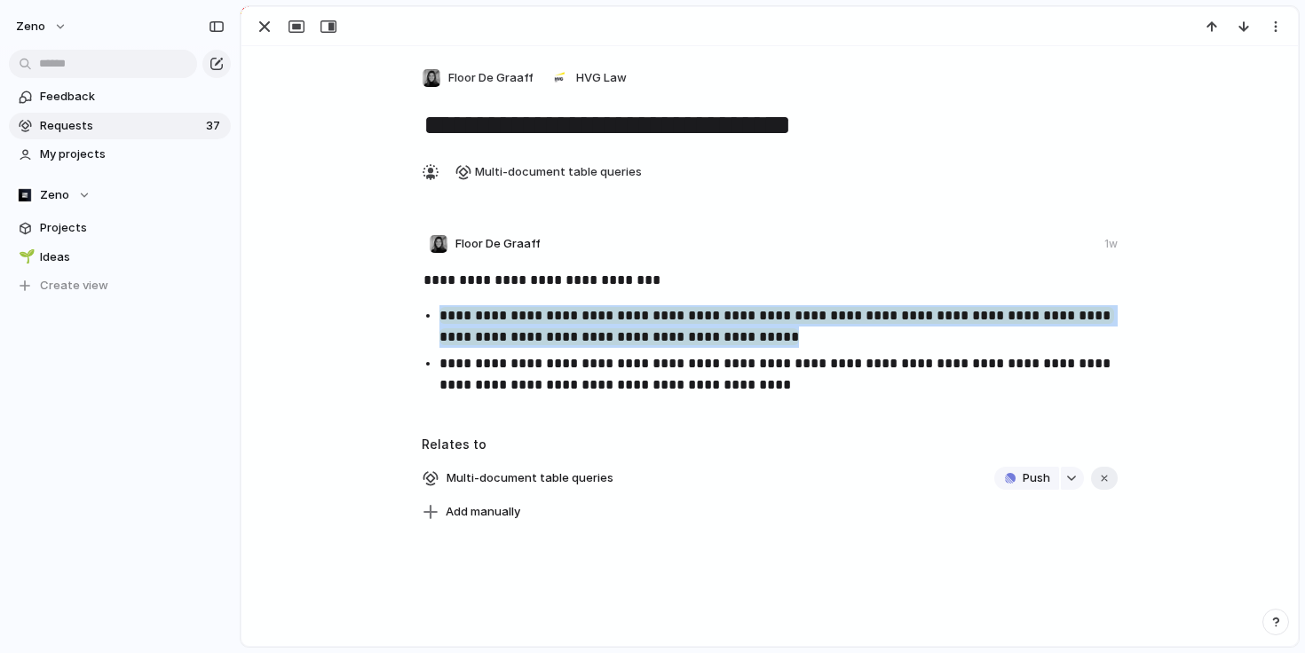
drag, startPoint x: 736, startPoint y: 343, endPoint x: 400, endPoint y: 310, distance: 337.1
click at [400, 310] on div "**********" at bounding box center [771, 335] width 985 height 131
click at [269, 28] on div "button" at bounding box center [264, 26] width 21 height 21
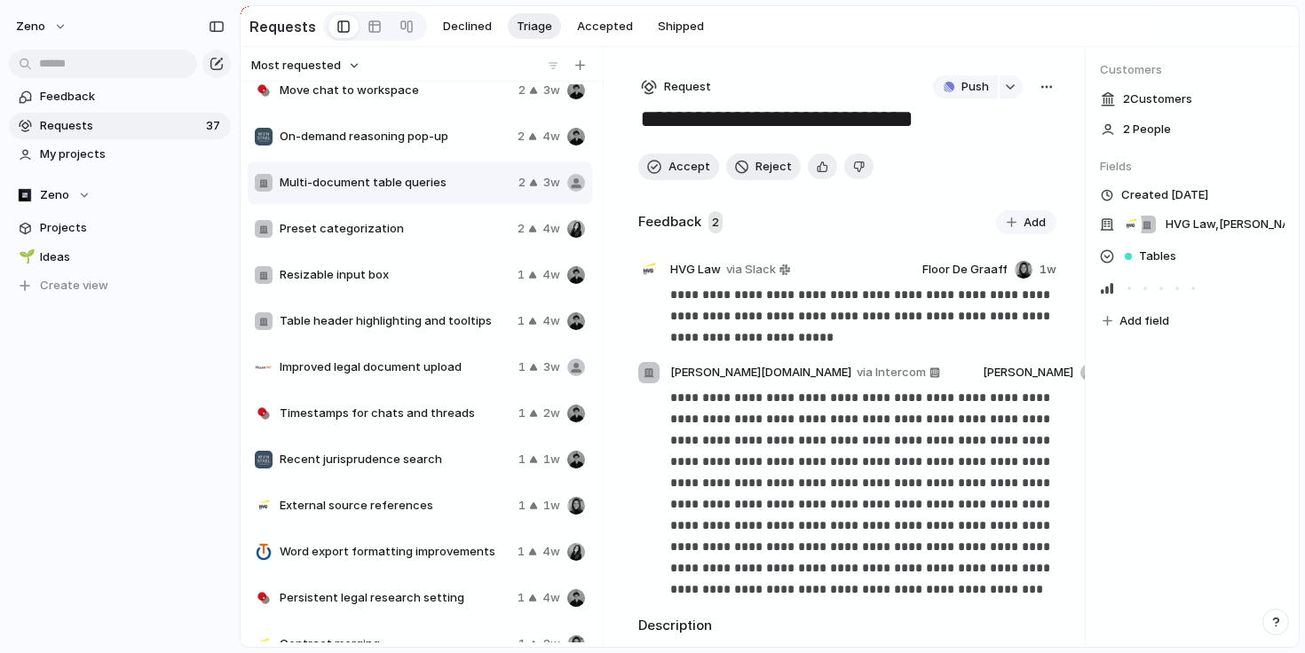
scroll to position [160, 0]
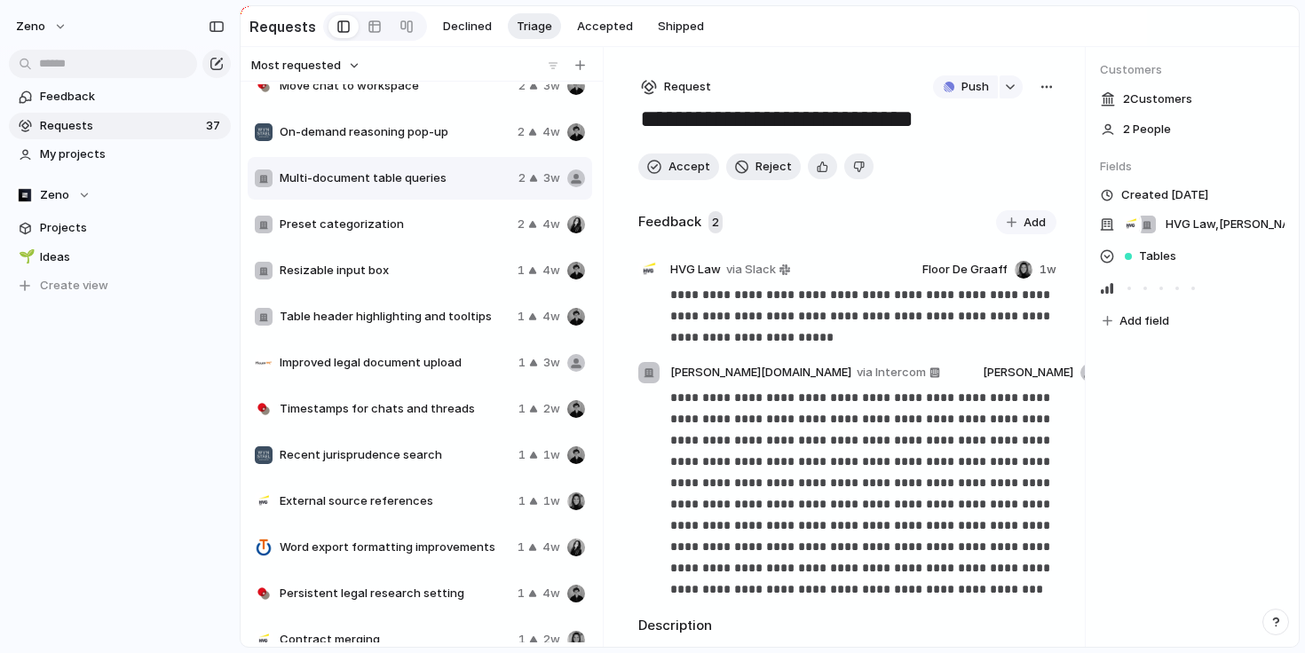
click at [392, 280] on div "Resizable input box 1 4w" at bounding box center [420, 270] width 344 height 43
type textarea "**********"
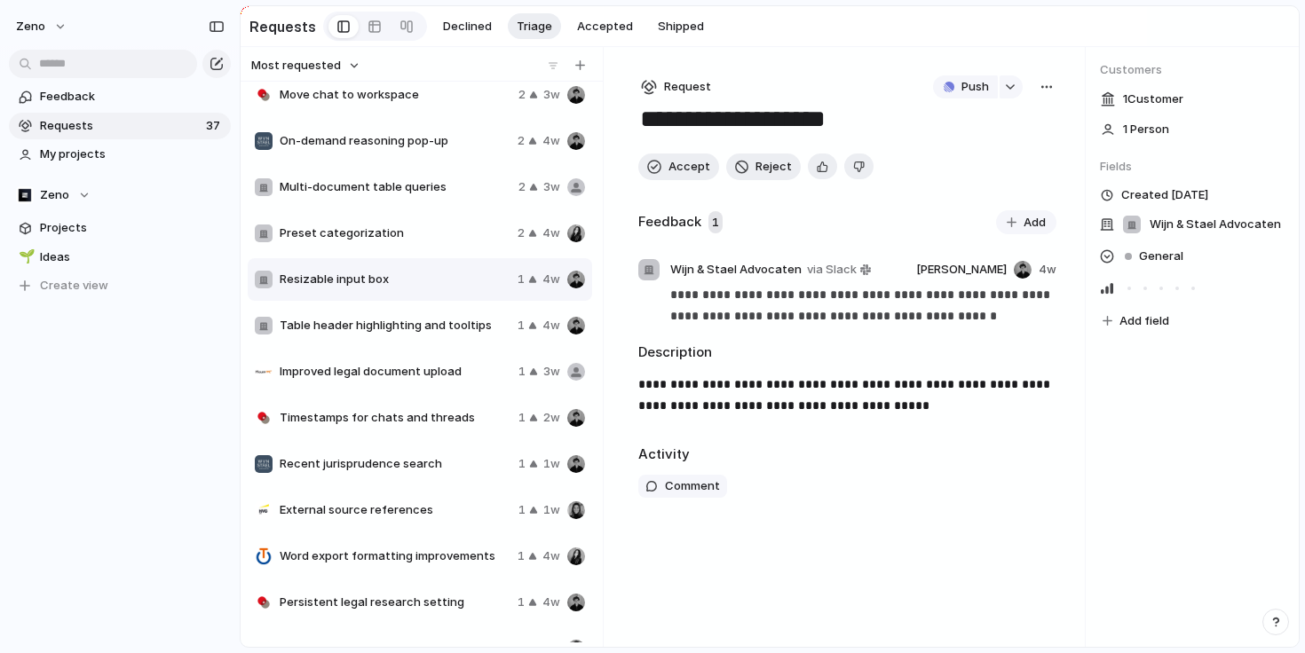
scroll to position [150, 0]
click at [579, 15] on button "Accepted" at bounding box center [605, 26] width 74 height 27
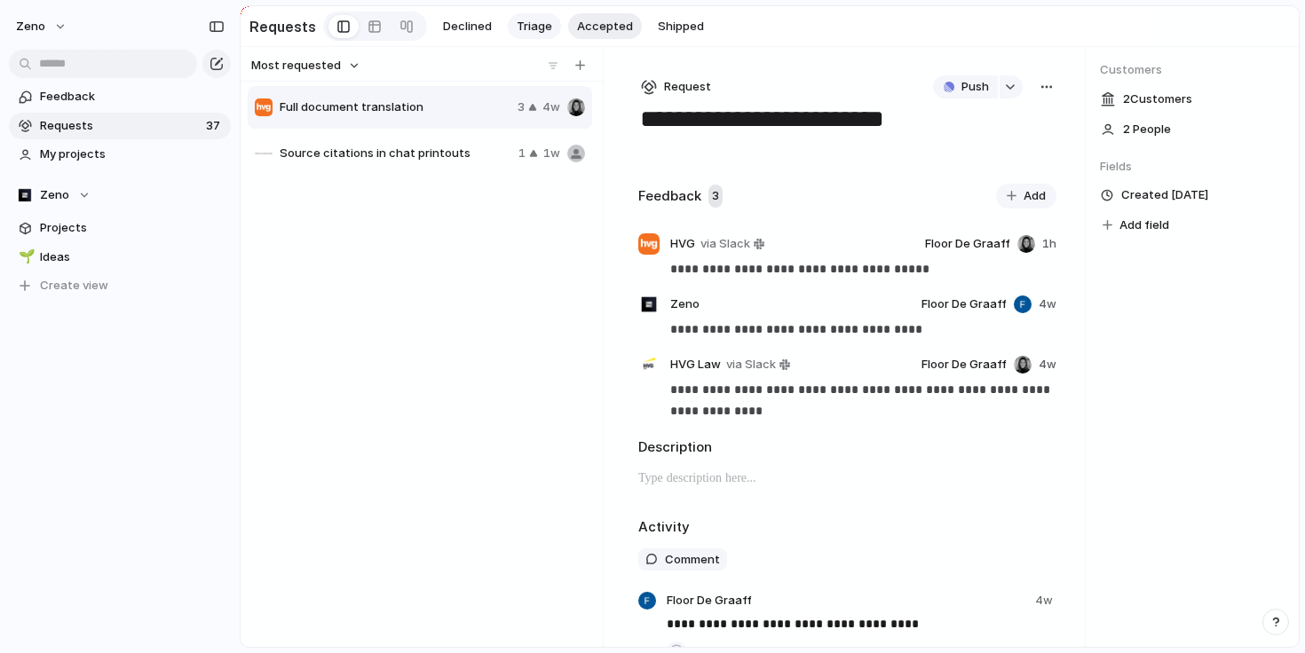
click at [538, 24] on span "Triage" at bounding box center [534, 27] width 35 height 18
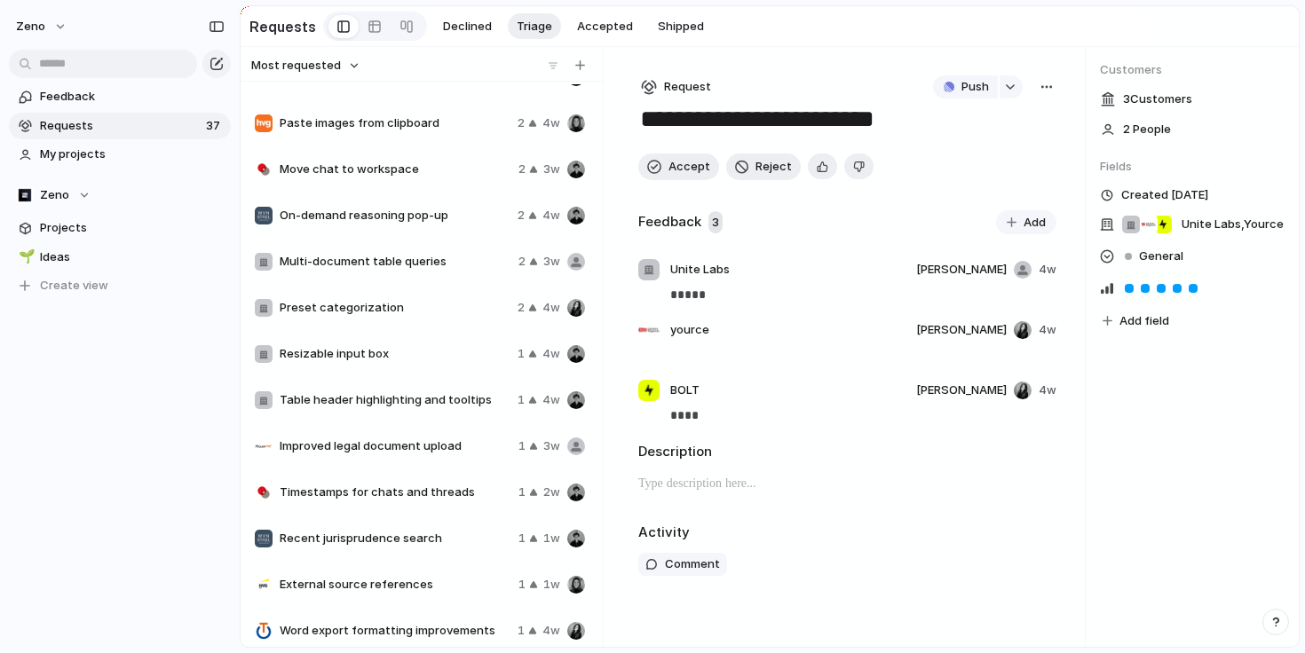
scroll to position [89, 0]
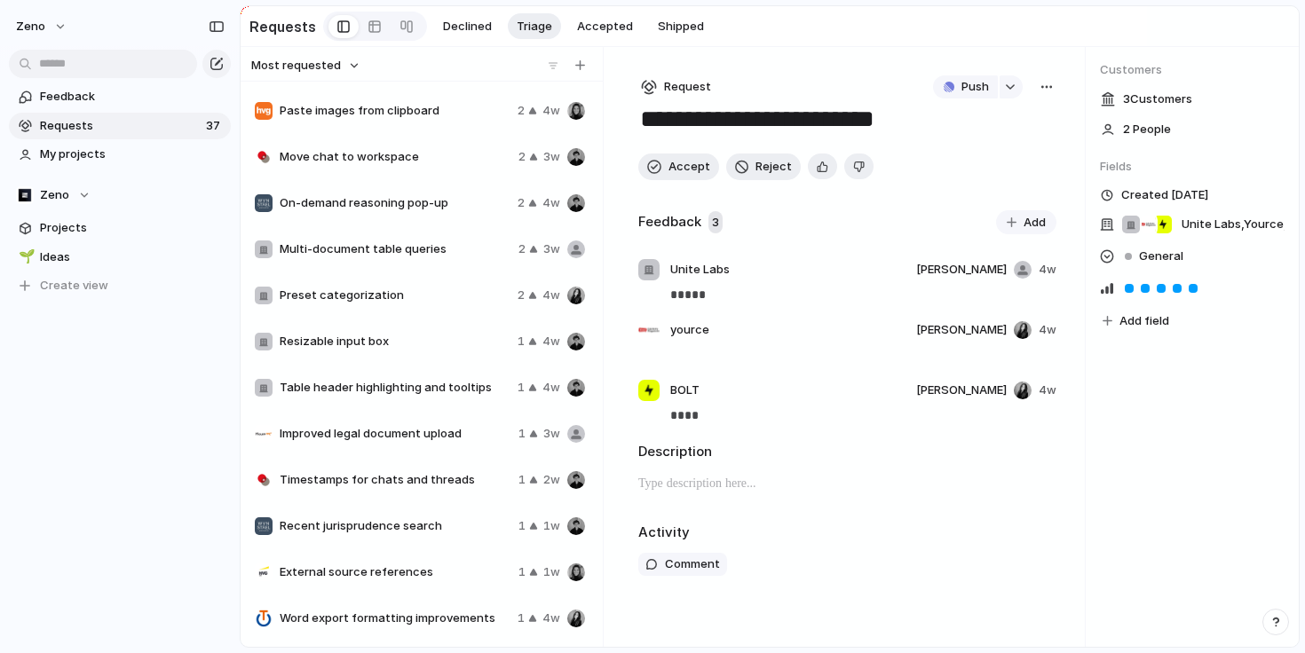
click at [375, 351] on div "Resizable input box 1 4w" at bounding box center [420, 341] width 344 height 43
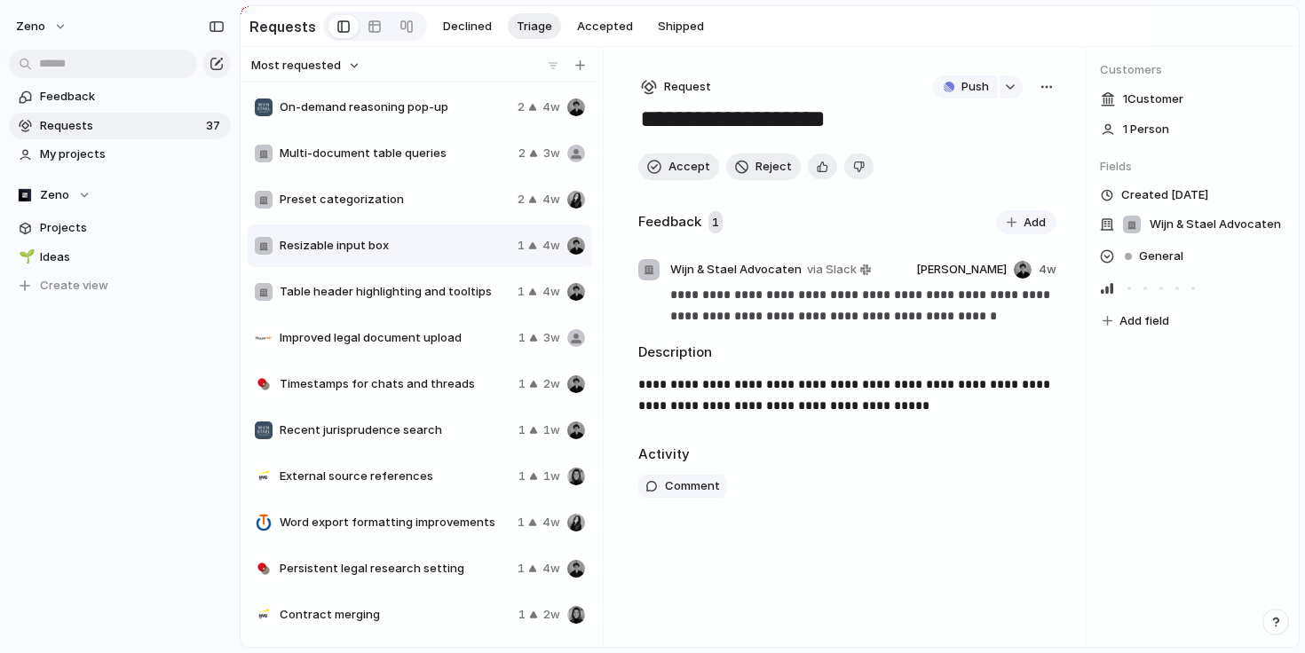
scroll to position [228, 0]
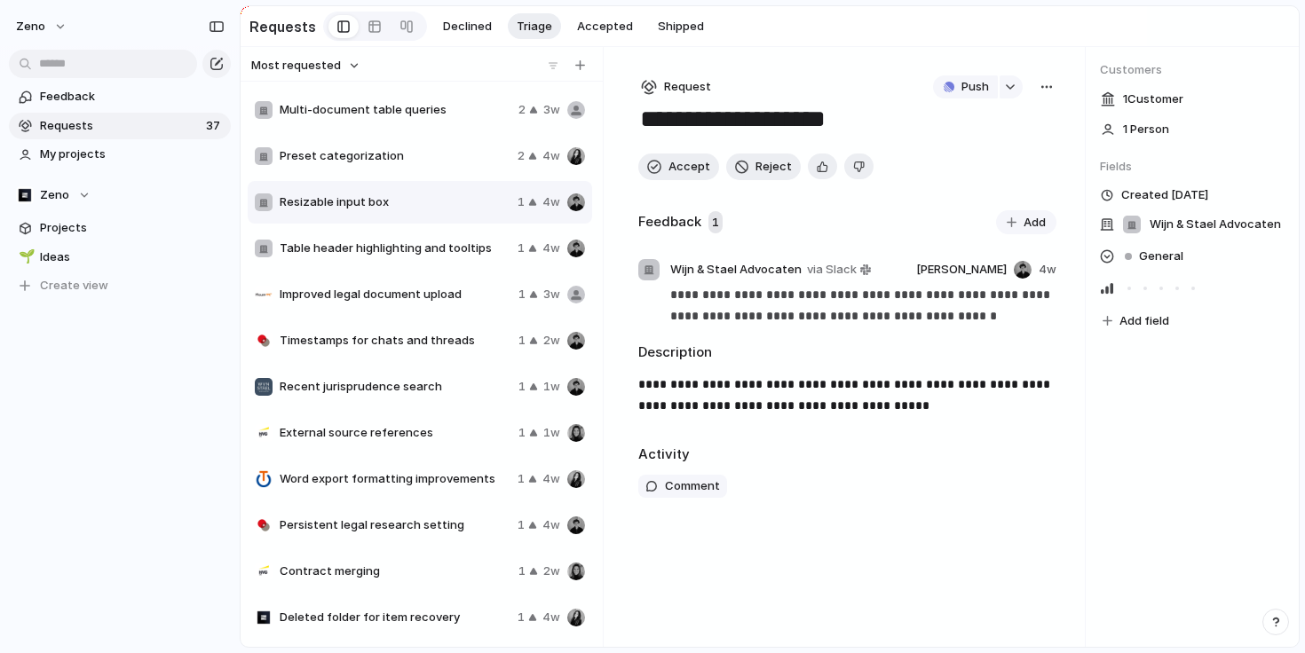
click at [458, 241] on span "Table header highlighting and tooltips" at bounding box center [395, 249] width 231 height 18
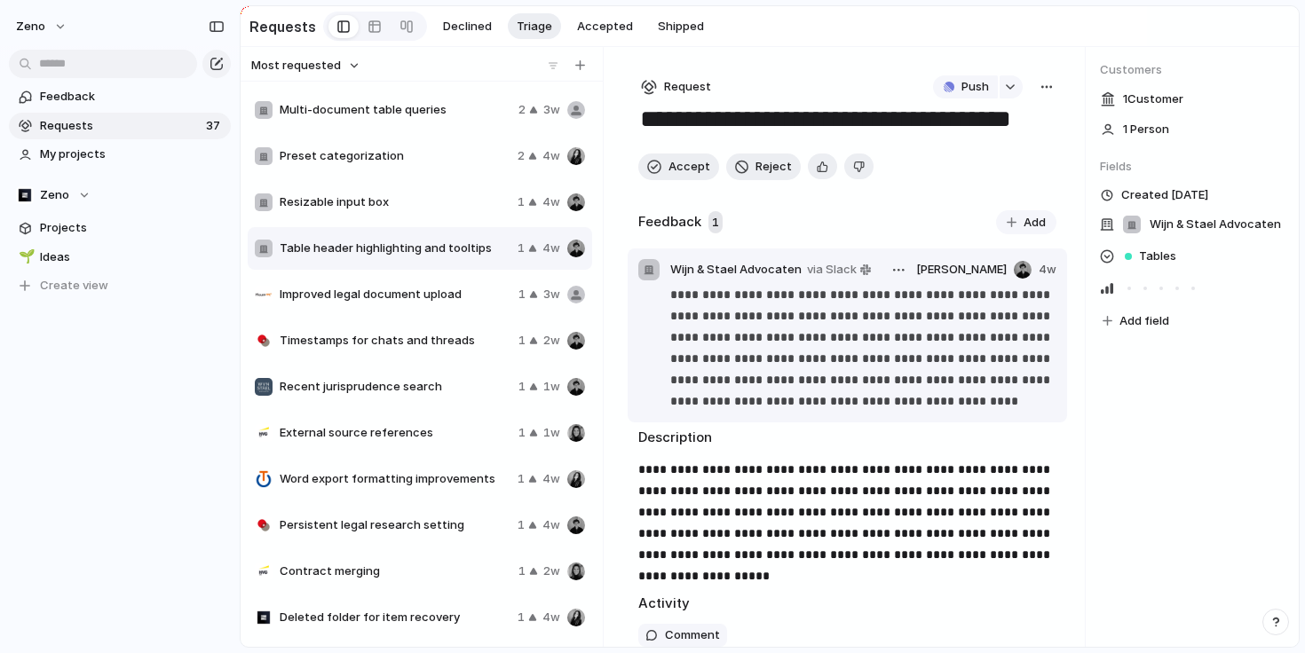
scroll to position [39, 0]
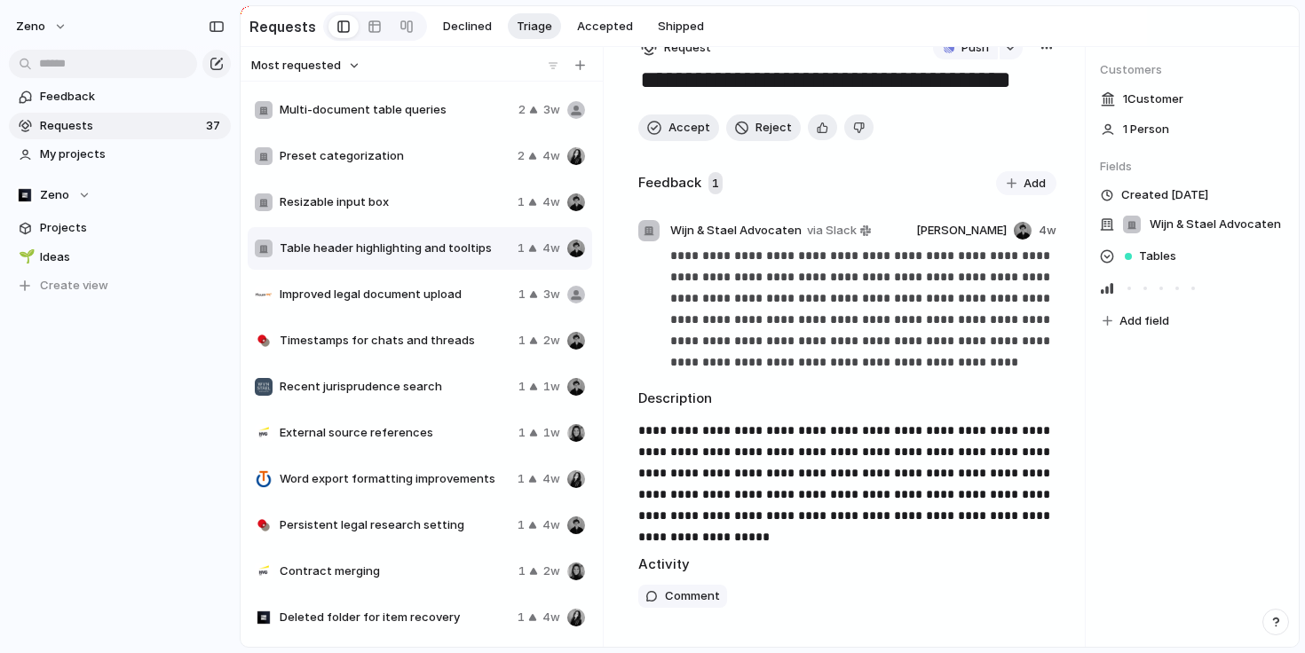
click at [429, 295] on span "Improved legal document upload" at bounding box center [396, 295] width 232 height 18
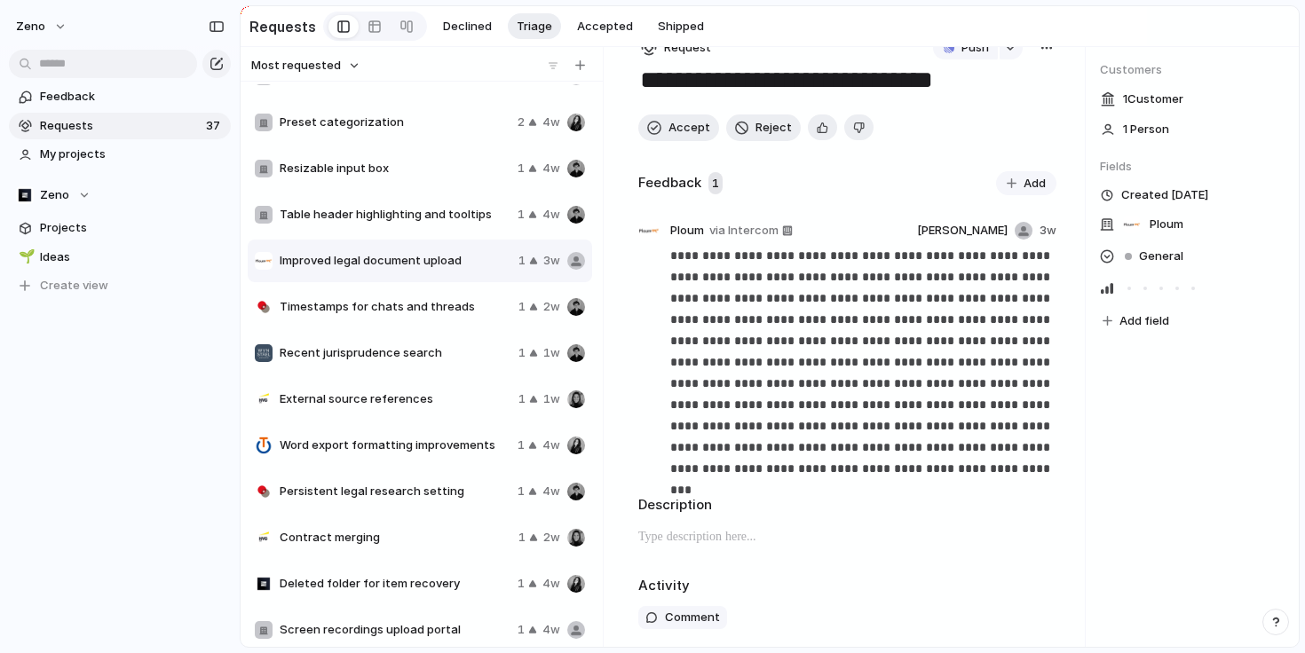
scroll to position [263, 0]
click at [424, 315] on div "Timestamps for chats and threads 1 2w" at bounding box center [420, 306] width 344 height 43
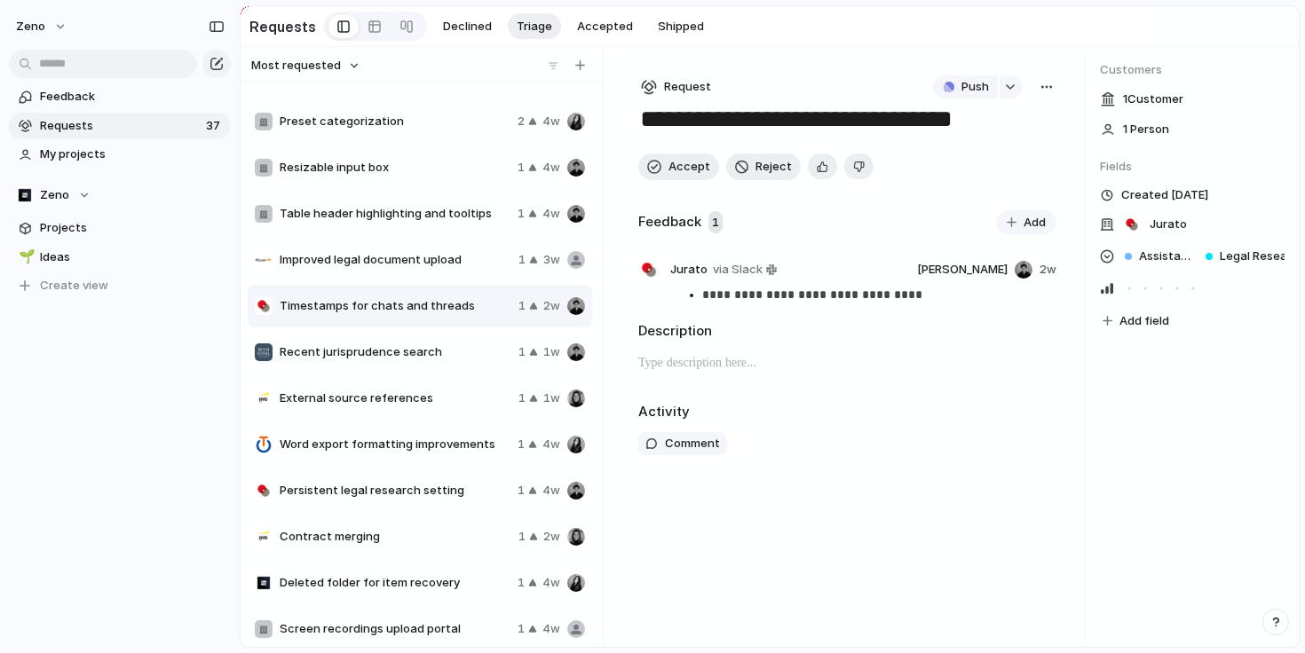
click at [414, 354] on span "Recent jurisprudence search" at bounding box center [396, 352] width 232 height 18
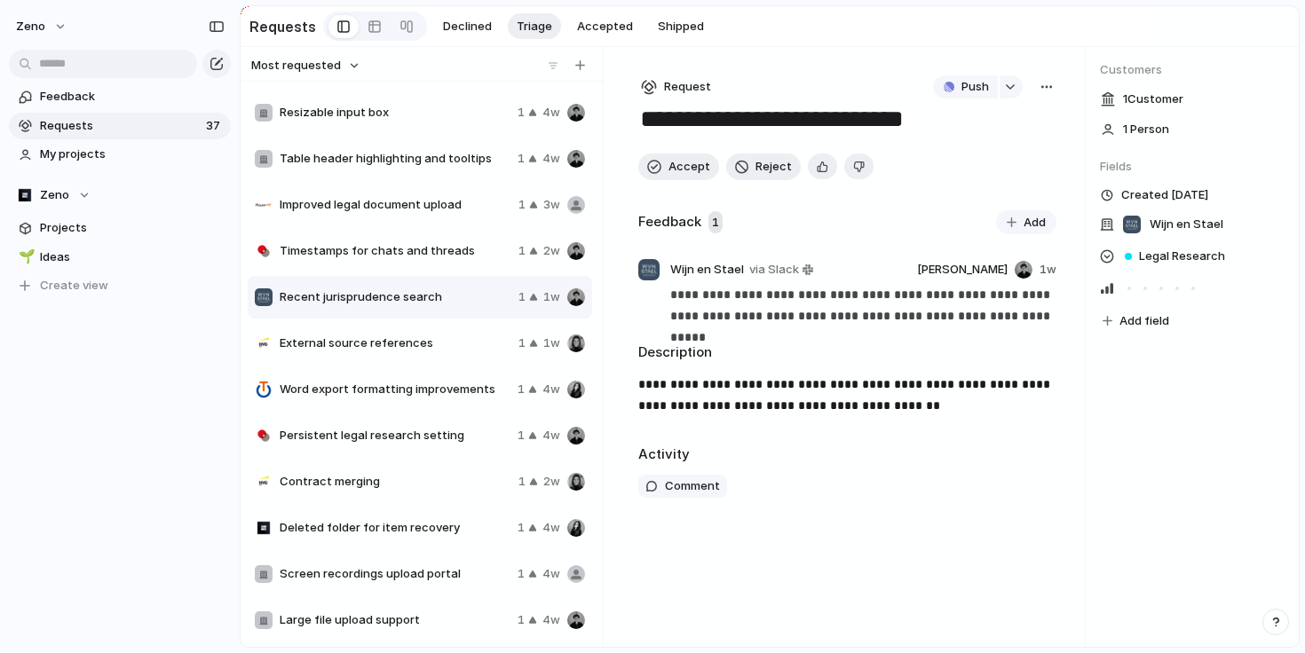
scroll to position [334, 0]
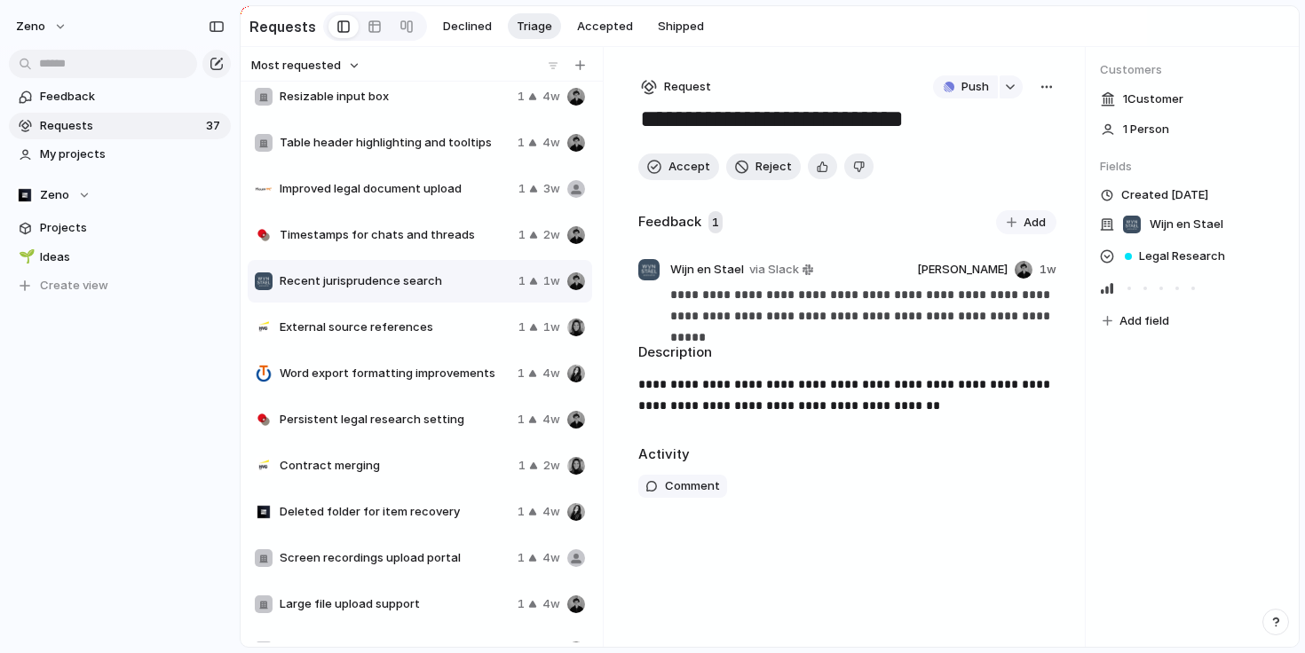
click at [411, 336] on div "External source references 1 1w" at bounding box center [420, 327] width 344 height 43
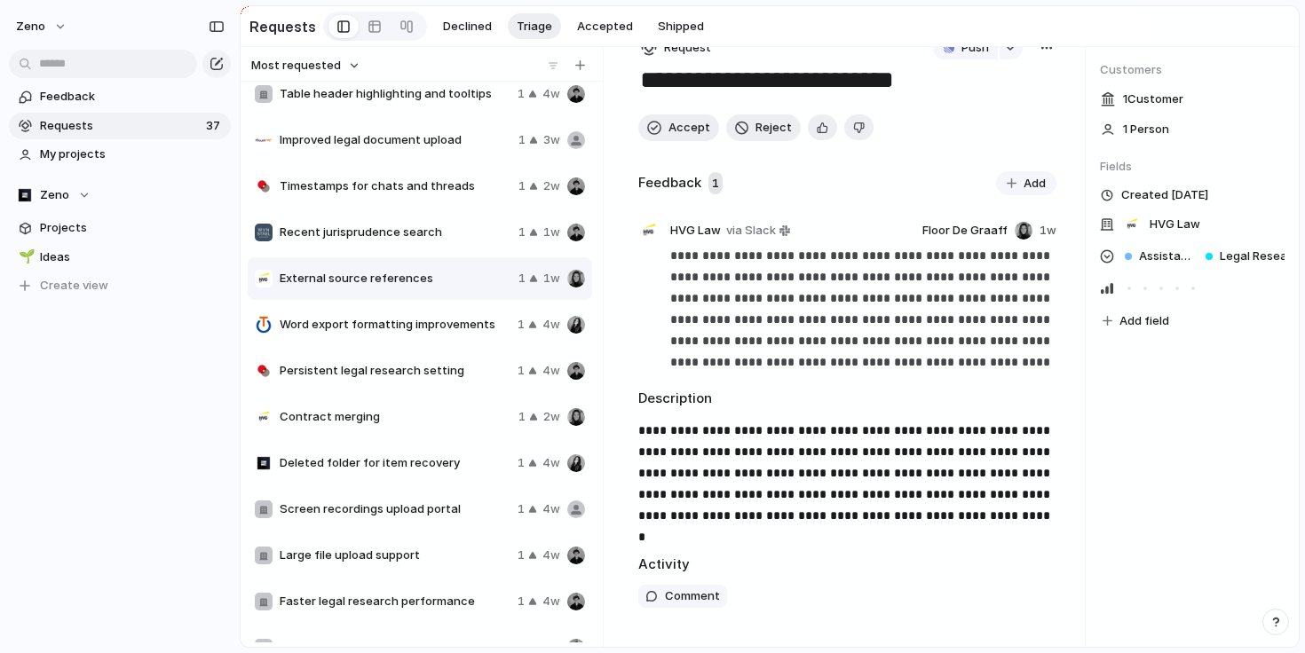
scroll to position [491, 0]
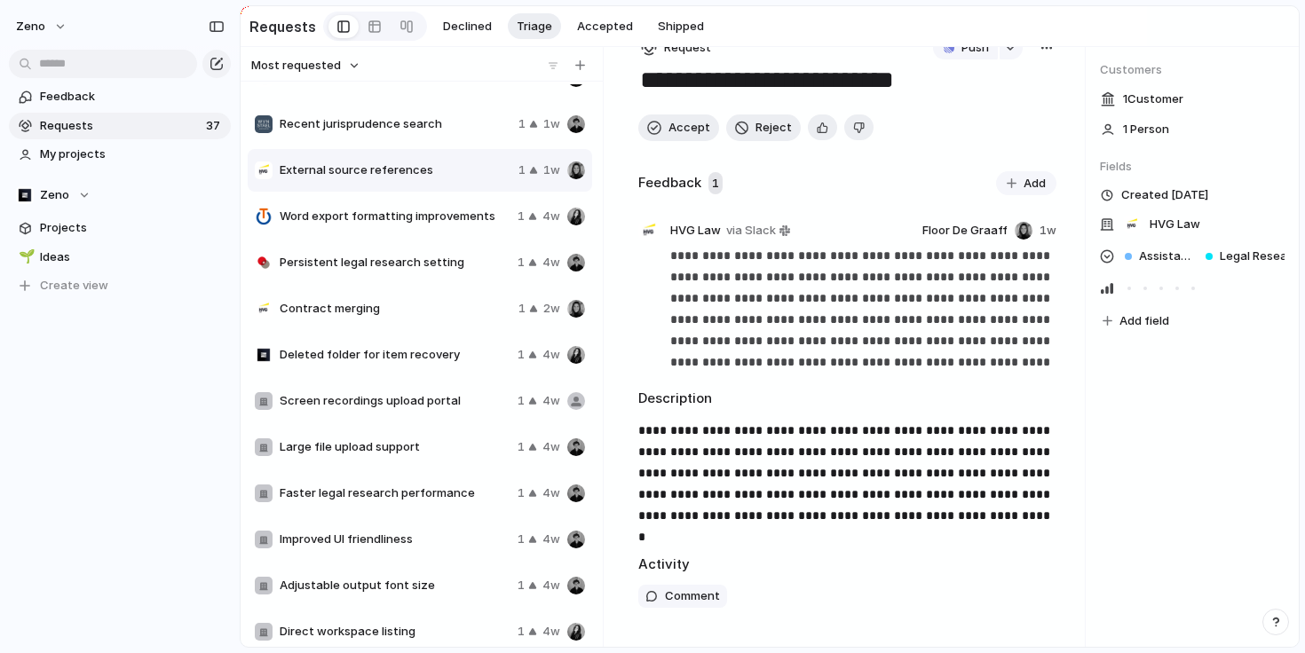
click at [393, 398] on span "Screen recordings upload portal" at bounding box center [395, 401] width 231 height 18
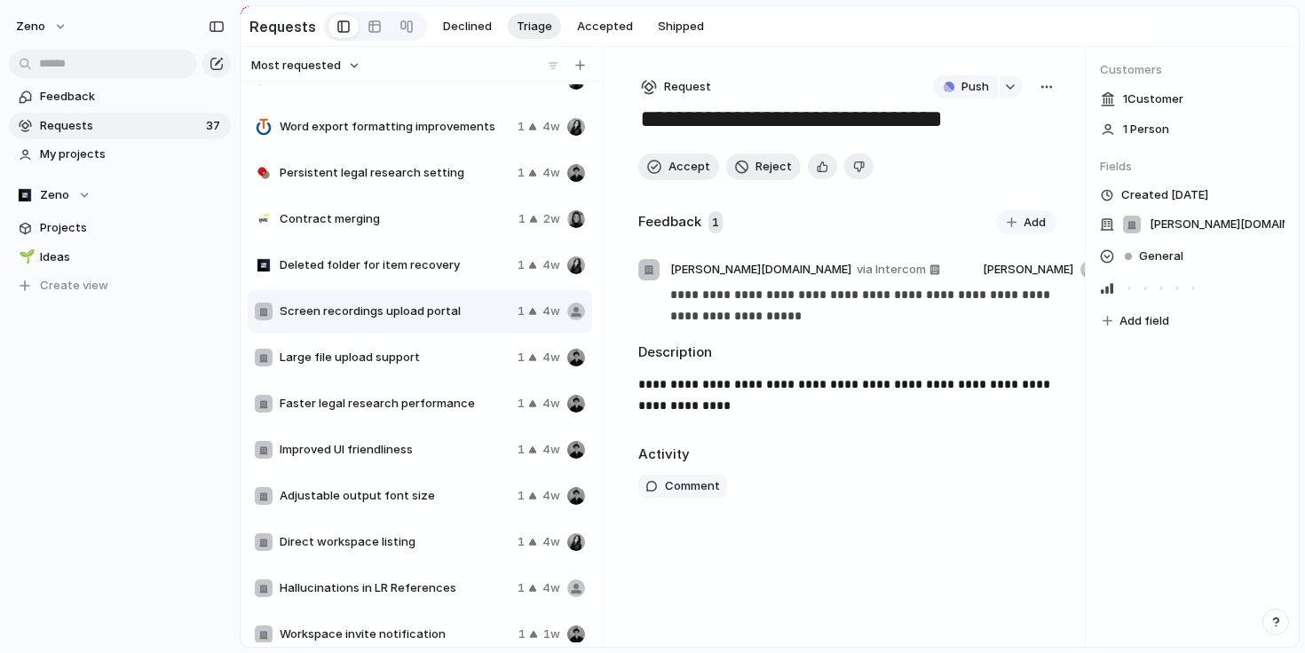
scroll to position [609, 0]
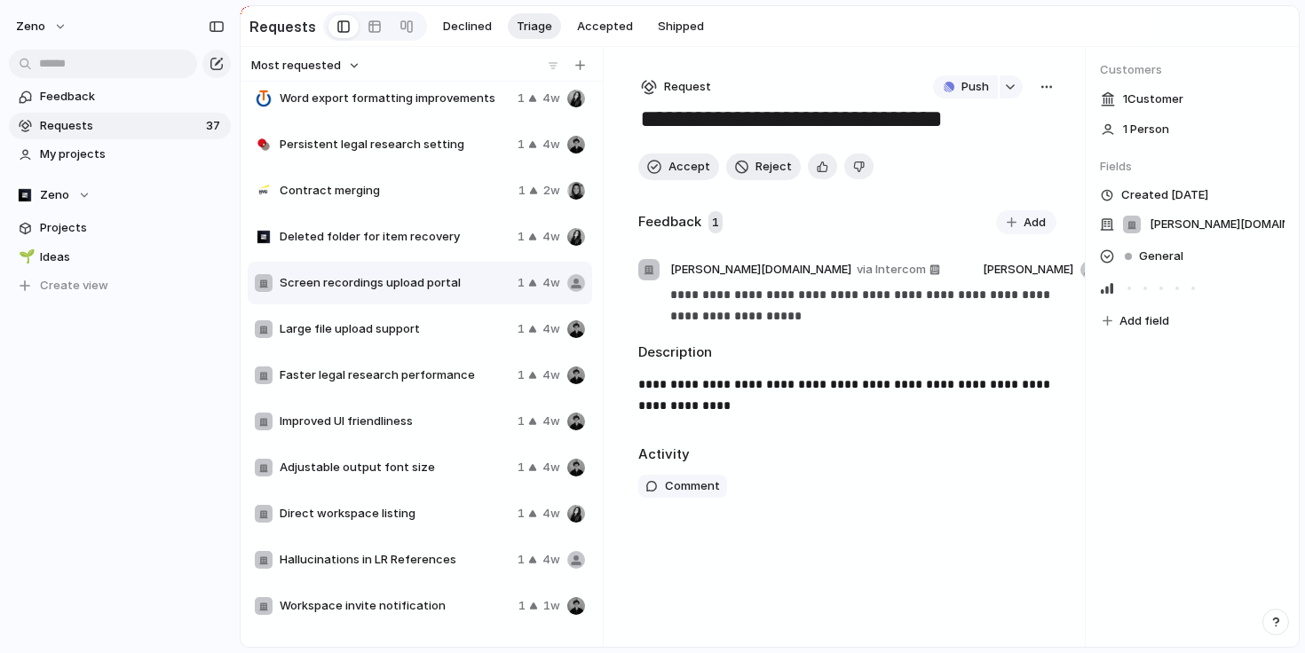
click at [390, 336] on span "Large file upload support" at bounding box center [395, 329] width 231 height 18
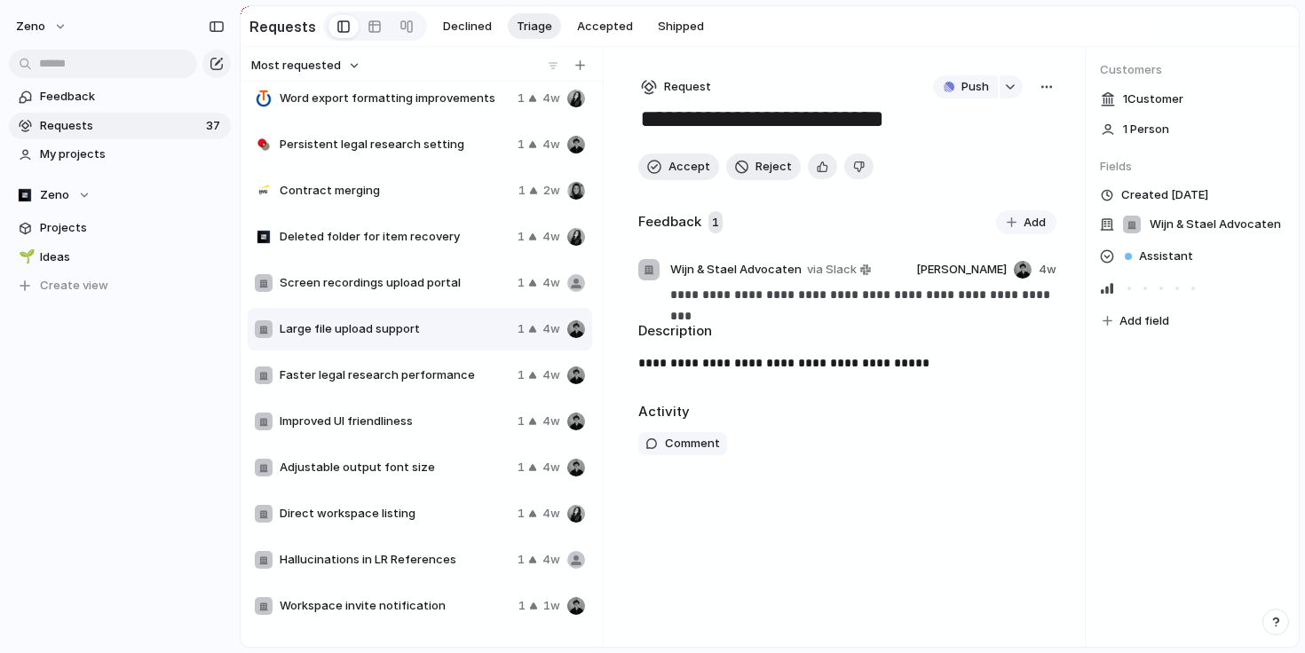
click at [396, 379] on span "Faster legal research performance" at bounding box center [395, 376] width 231 height 18
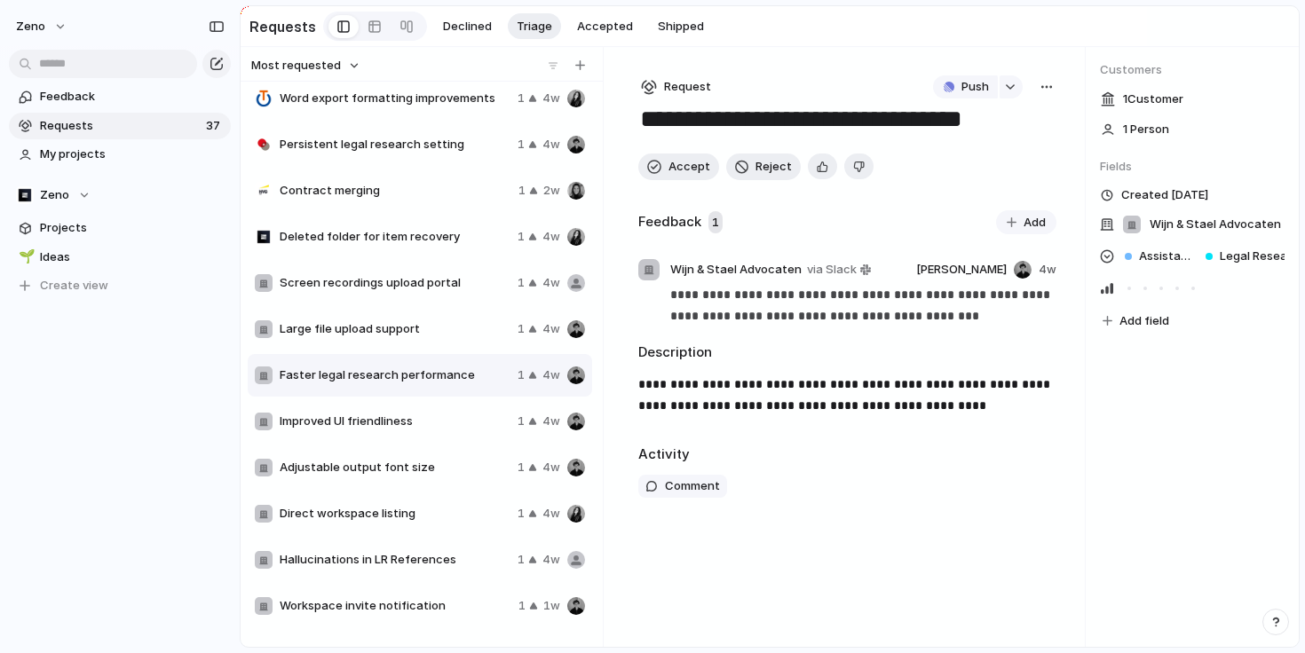
click at [396, 408] on div "Improved UI friendliness 1 4w" at bounding box center [420, 421] width 344 height 43
type textarea "**********"
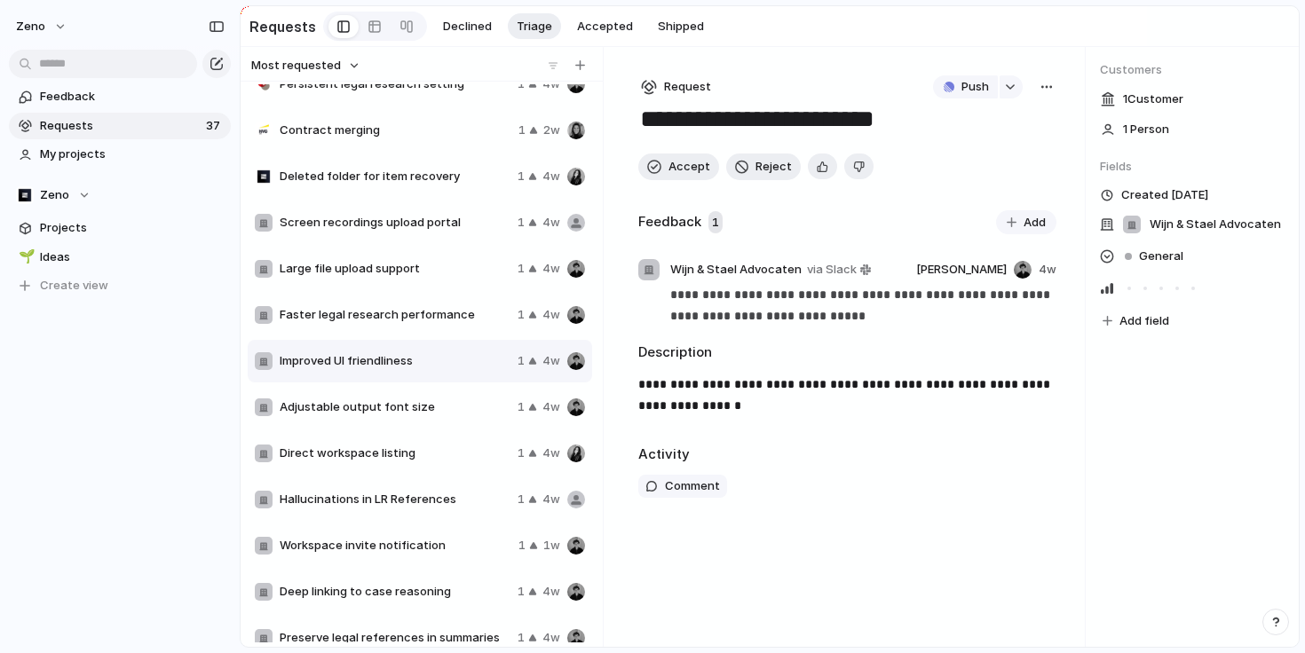
scroll to position [664, 0]
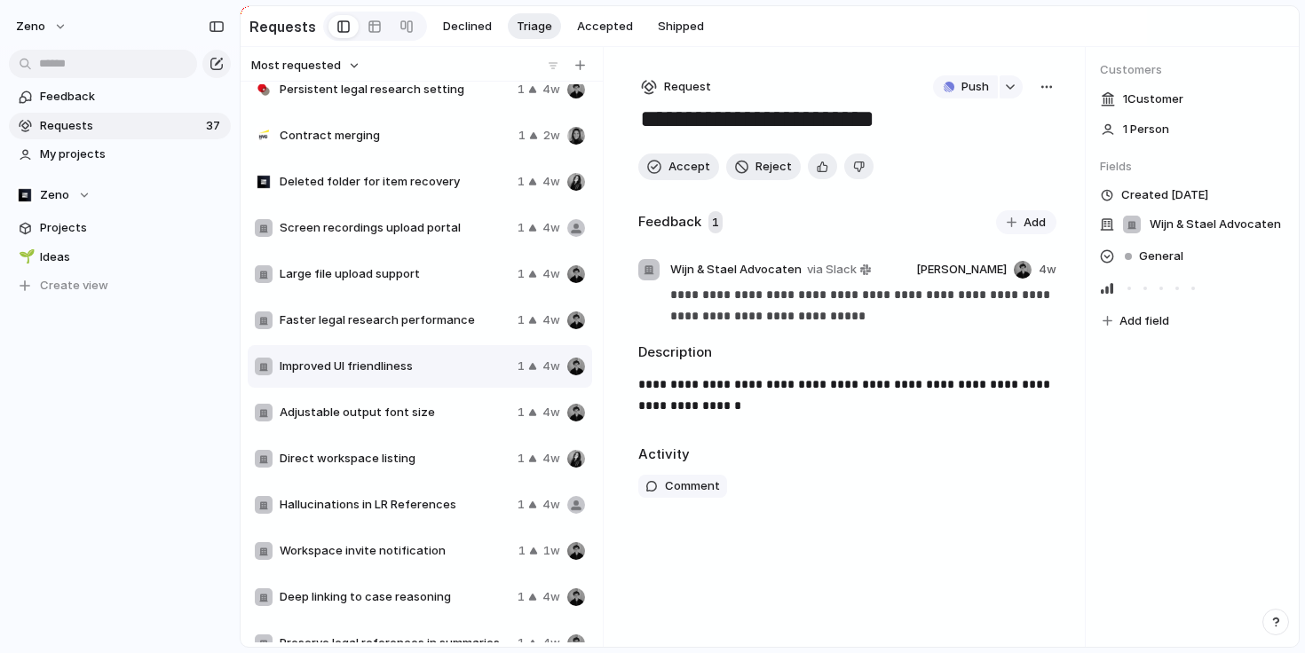
click at [1047, 92] on div "button" at bounding box center [1046, 87] width 14 height 14
click at [997, 156] on li "Merge" at bounding box center [998, 153] width 107 height 28
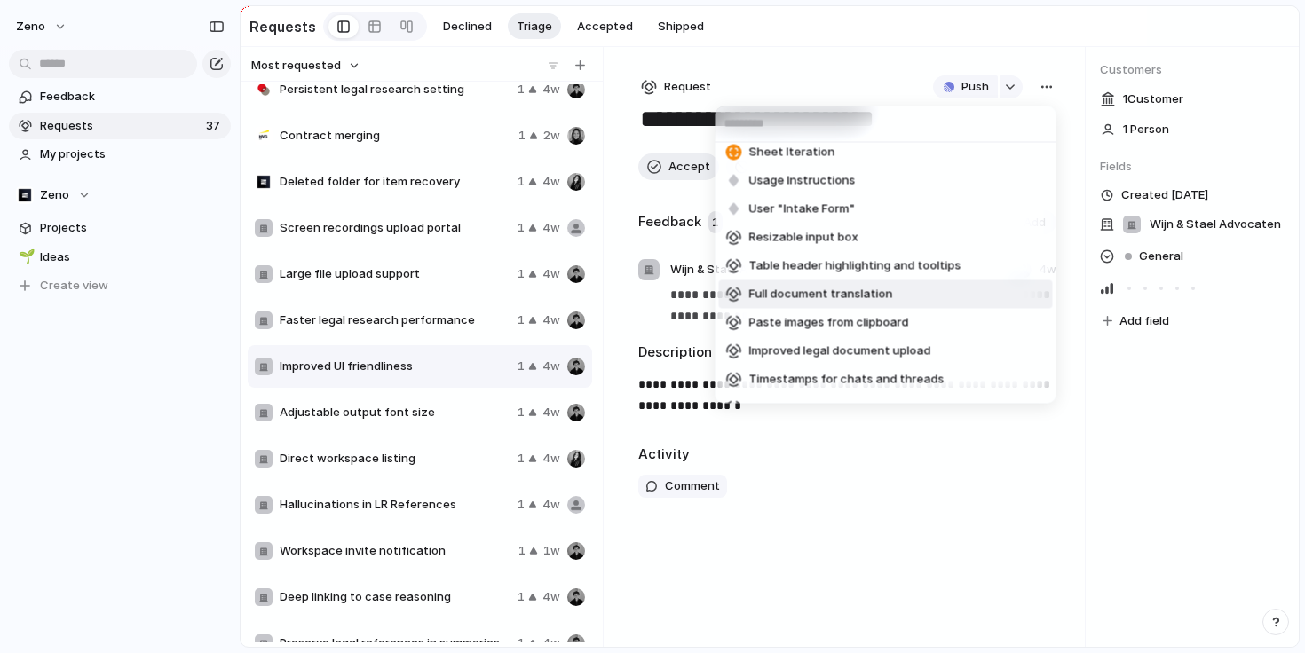
scroll to position [0, 0]
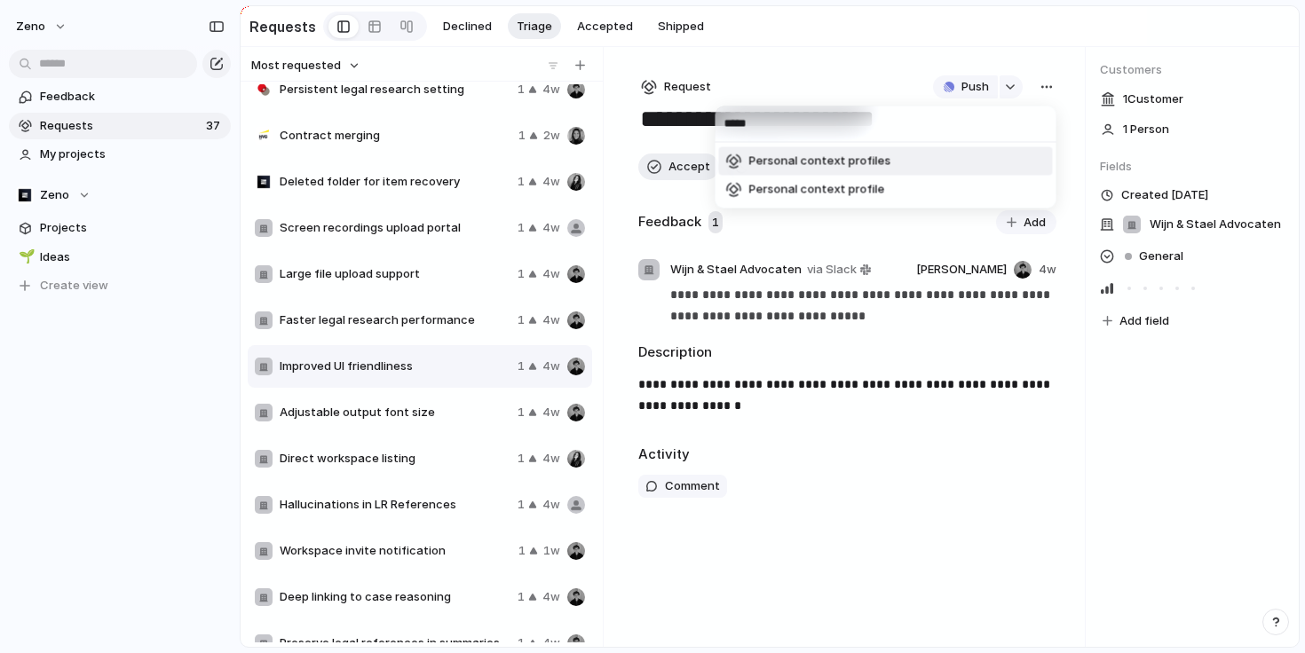
type input "*****"
click at [813, 165] on span "Personal context profiles" at bounding box center [820, 162] width 142 height 18
type textarea "**********"
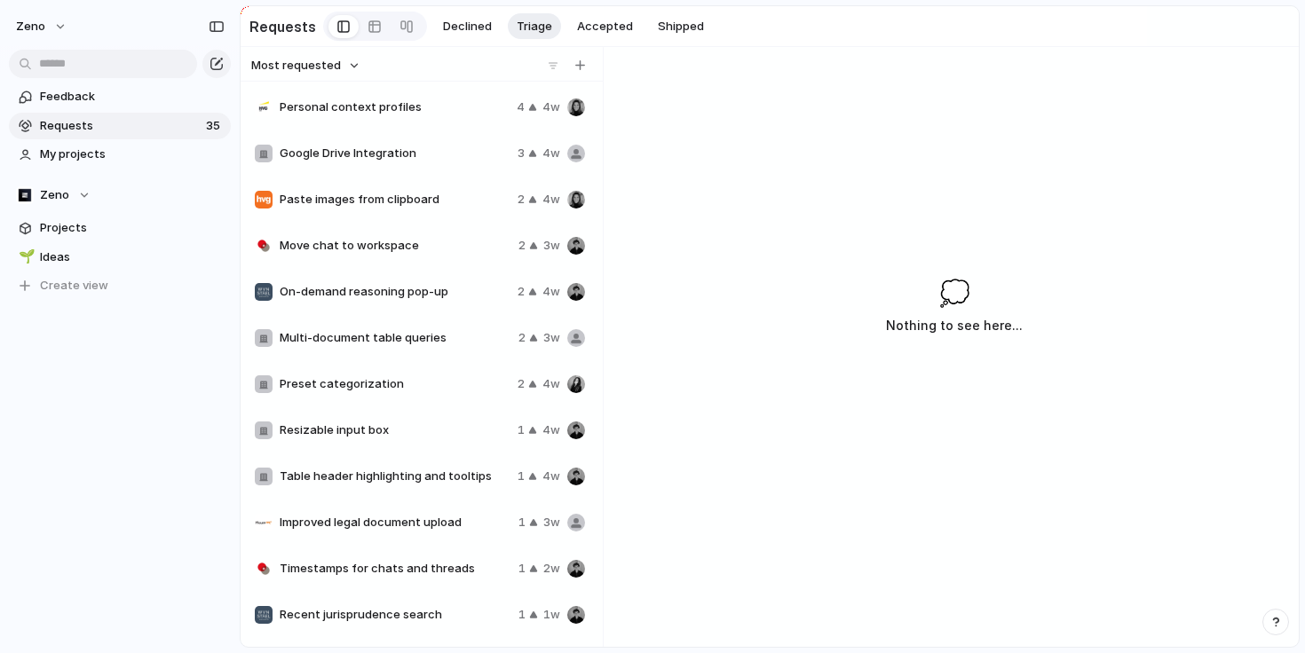
click at [426, 113] on span "Personal context profiles" at bounding box center [395, 108] width 230 height 18
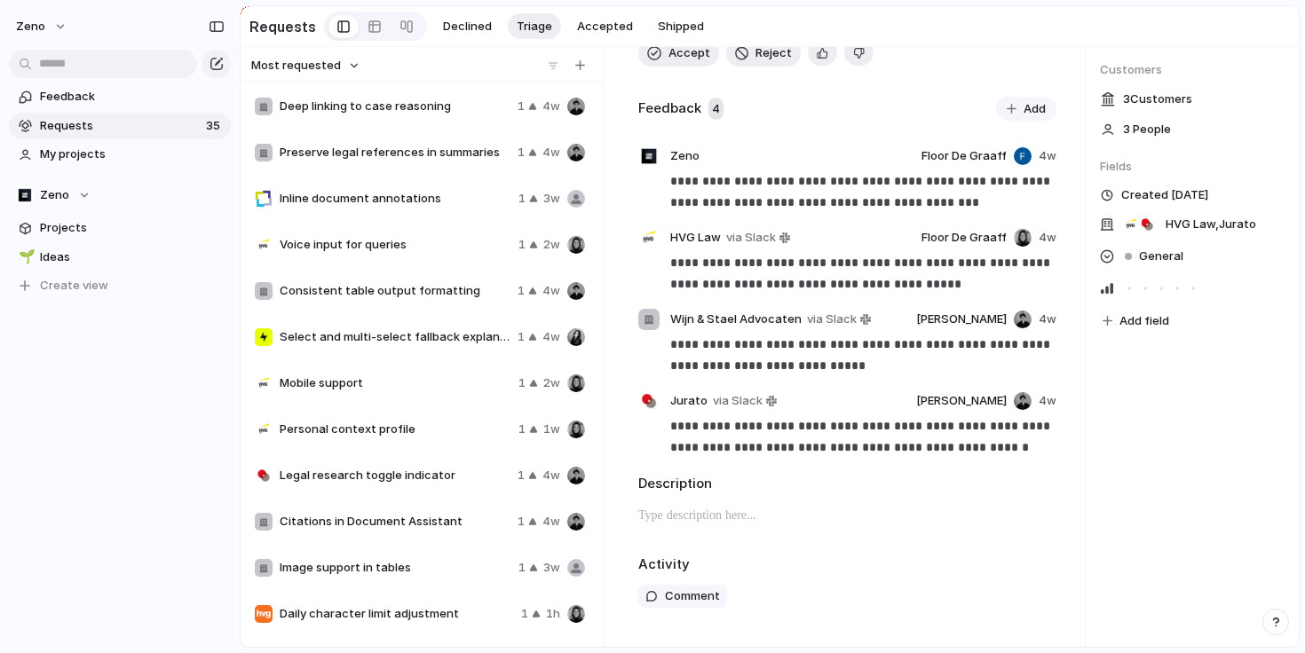
scroll to position [1103, 0]
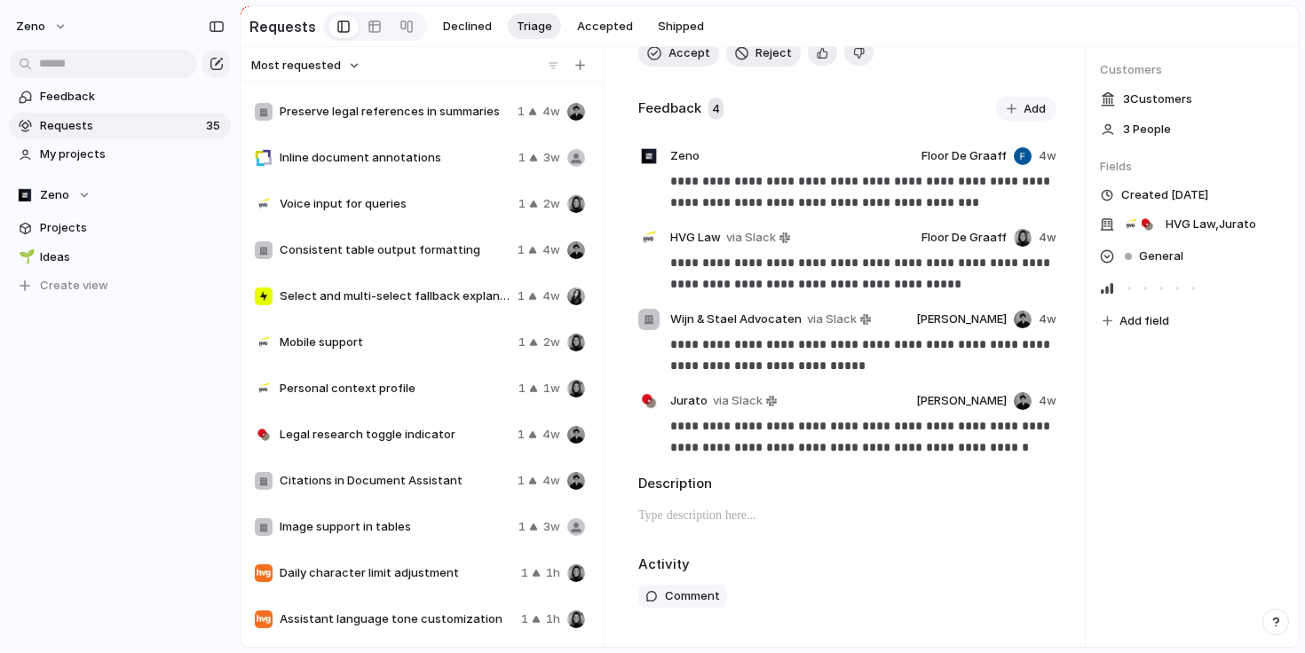
click at [354, 522] on span "Image support in tables" at bounding box center [396, 527] width 232 height 18
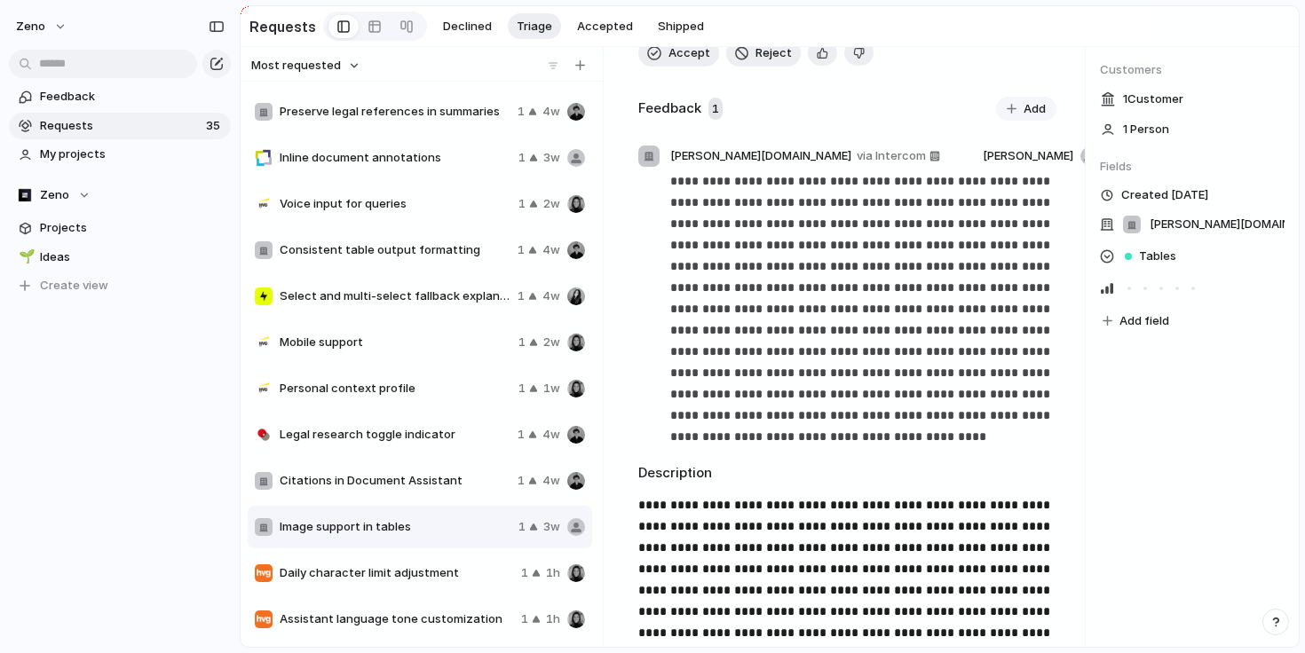
click at [359, 568] on span "Daily character limit adjustment" at bounding box center [397, 573] width 234 height 18
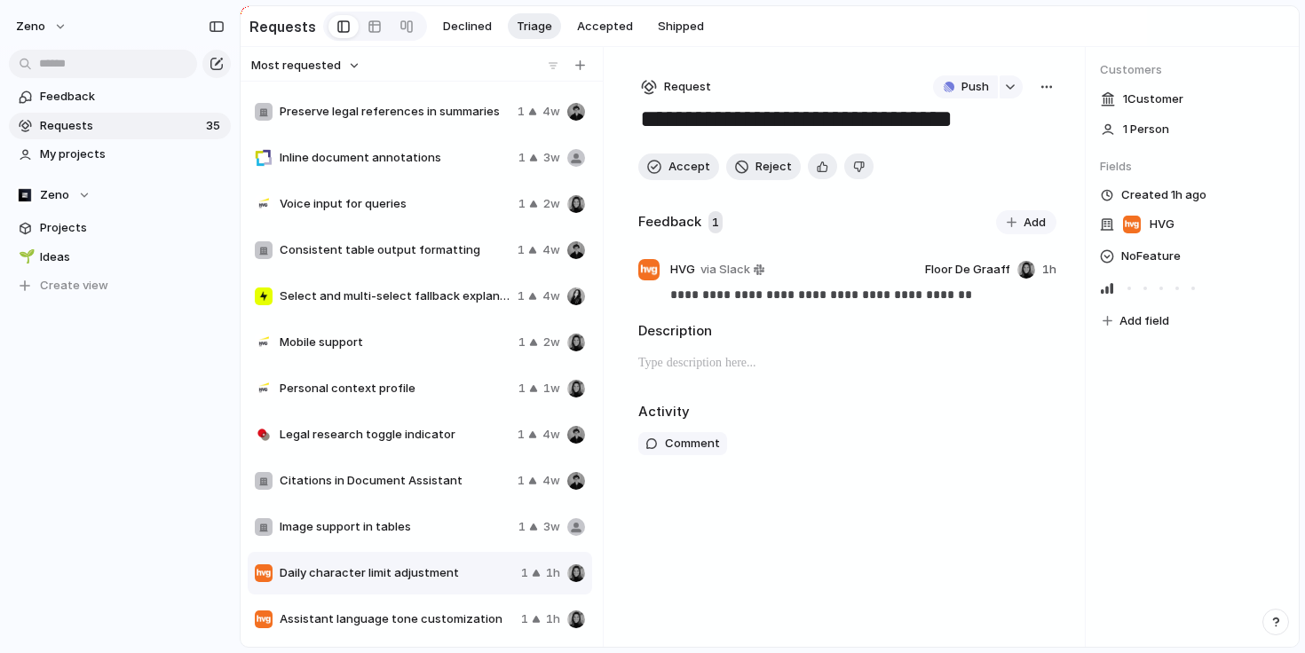
click at [408, 612] on span "Assistant language tone customization" at bounding box center [397, 620] width 234 height 18
type textarea "**********"
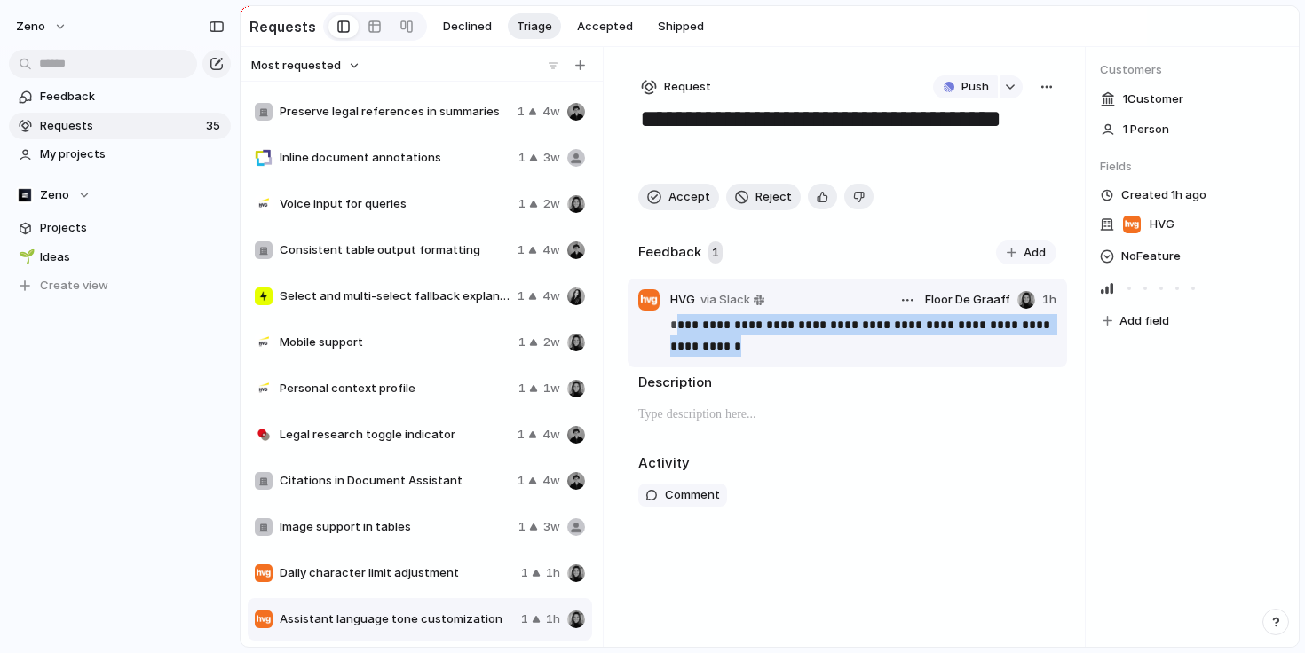
drag, startPoint x: 732, startPoint y: 347, endPoint x: 675, endPoint y: 326, distance: 60.7
click at [675, 326] on p "**********" at bounding box center [862, 335] width 385 height 43
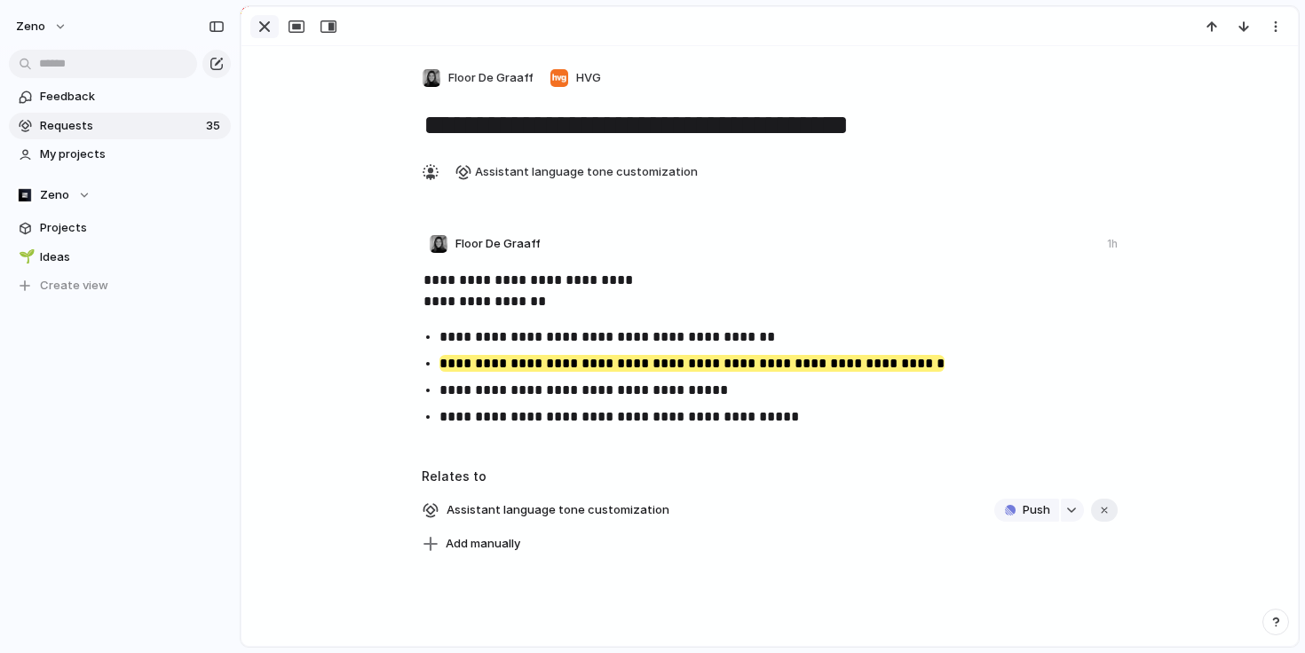
click at [272, 28] on div "button" at bounding box center [264, 26] width 21 height 21
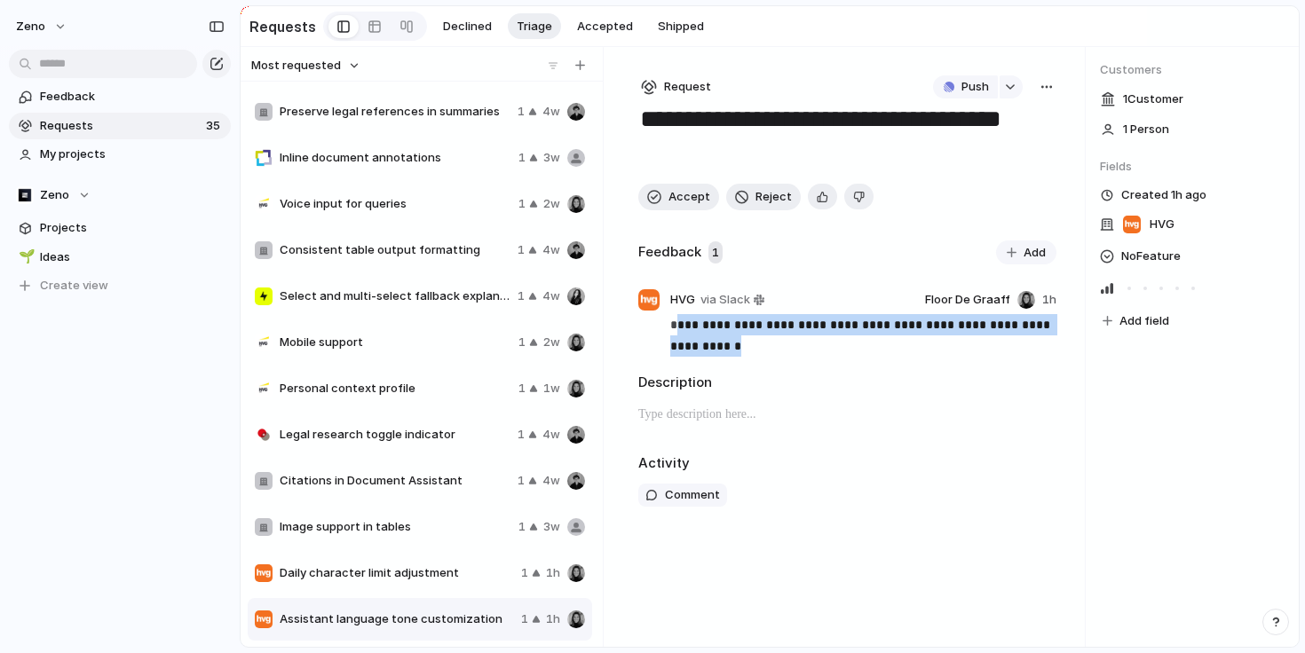
click at [793, 469] on div "Activity" at bounding box center [847, 463] width 418 height 20
click at [838, 542] on div "**********" at bounding box center [847, 347] width 475 height 600
click at [764, 501] on div "Comment" at bounding box center [847, 495] width 418 height 23
click at [719, 428] on div at bounding box center [847, 421] width 418 height 34
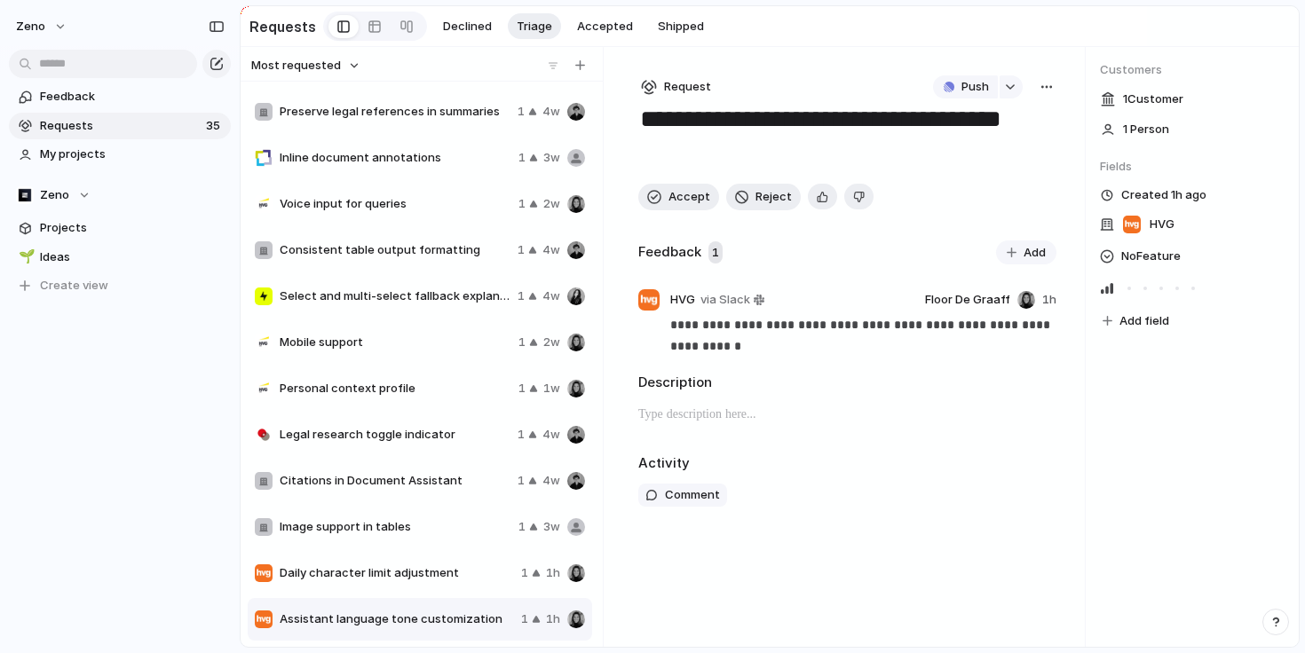
click at [713, 414] on p at bounding box center [847, 414] width 418 height 21
click at [697, 592] on div "**********" at bounding box center [847, 347] width 475 height 600
click at [444, 574] on span "Daily character limit adjustment" at bounding box center [397, 573] width 234 height 18
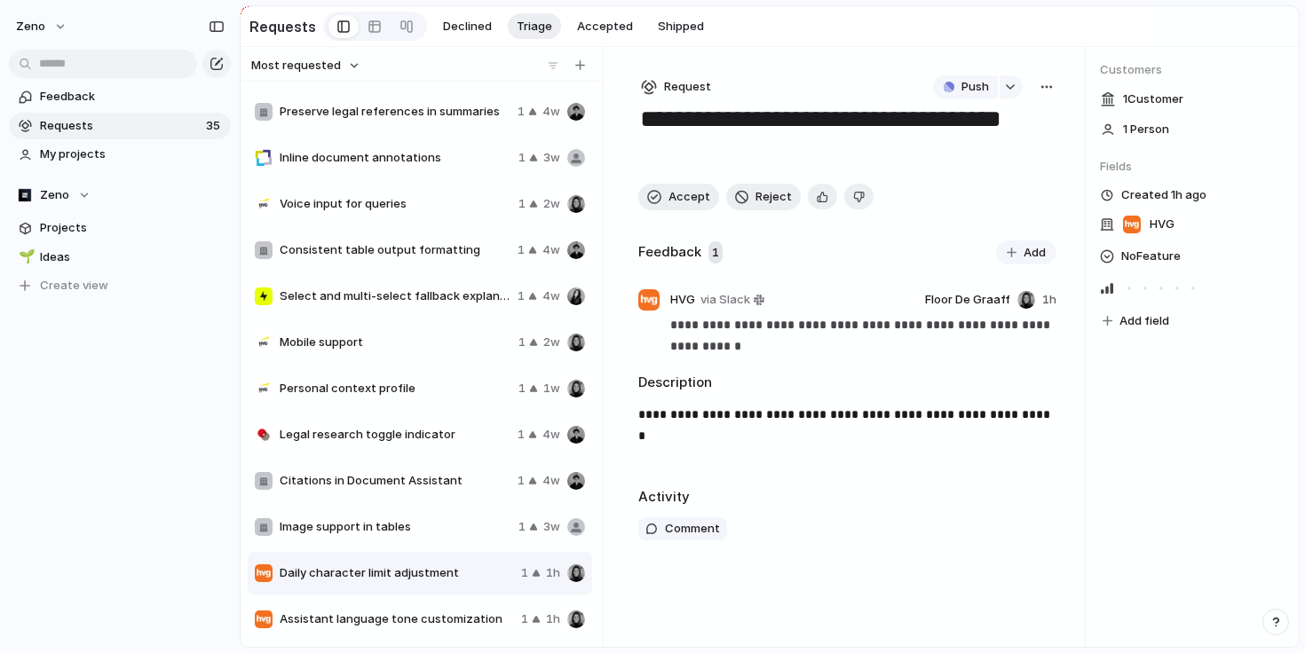
type textarea "**********"
